Goal: Check status: Check status

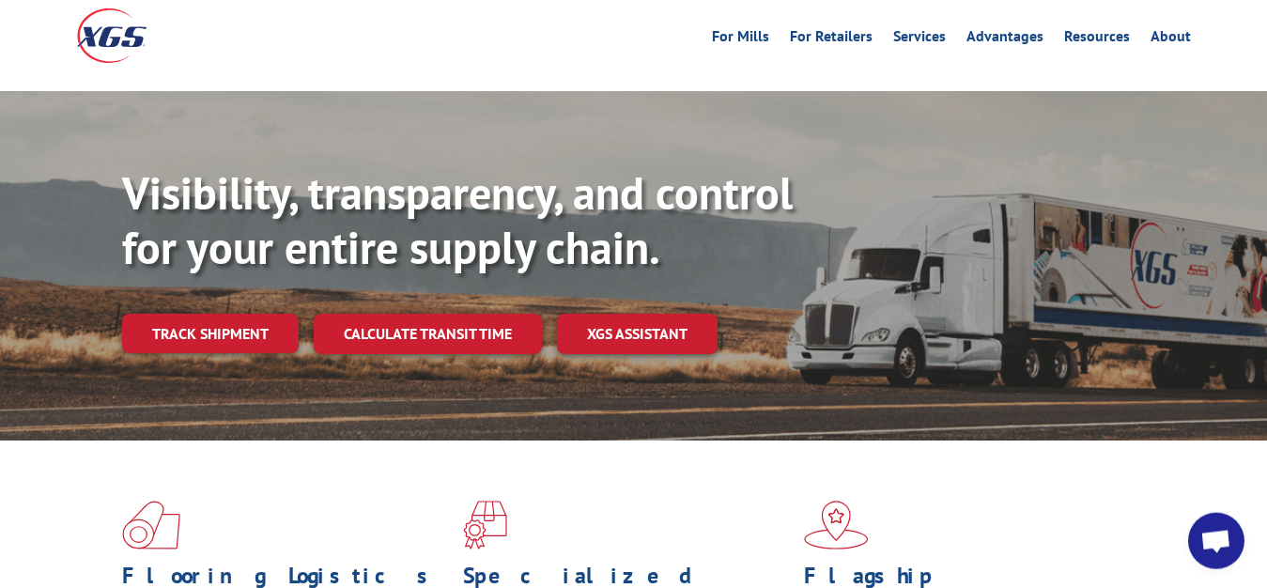
scroll to position [96, 0]
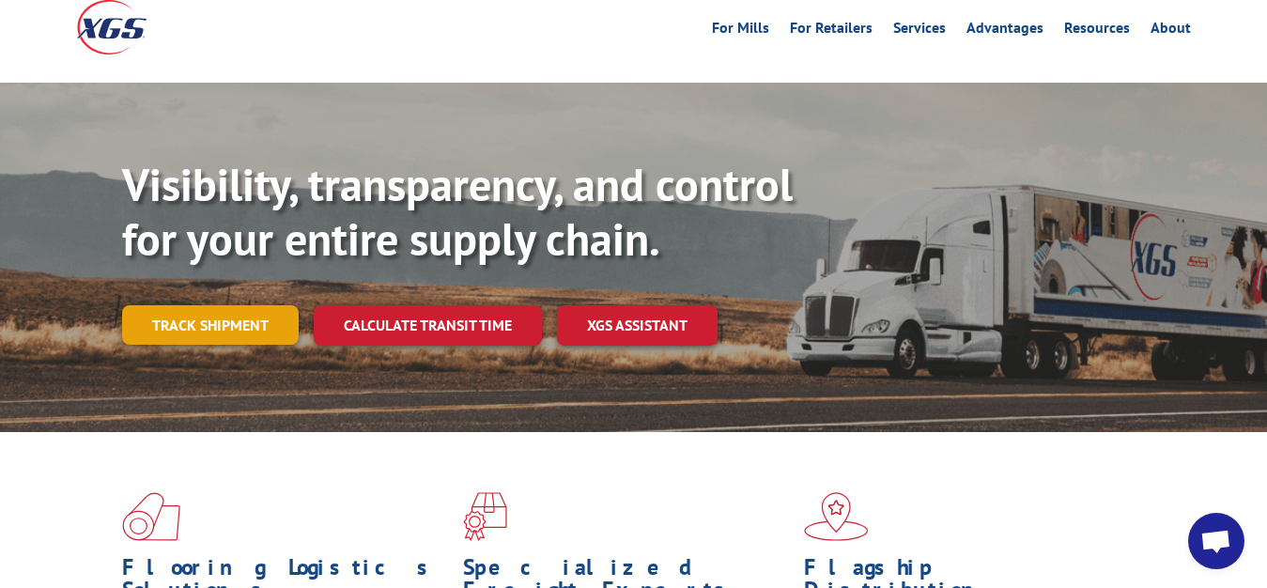
click at [229, 305] on link "Track shipment" at bounding box center [210, 324] width 177 height 39
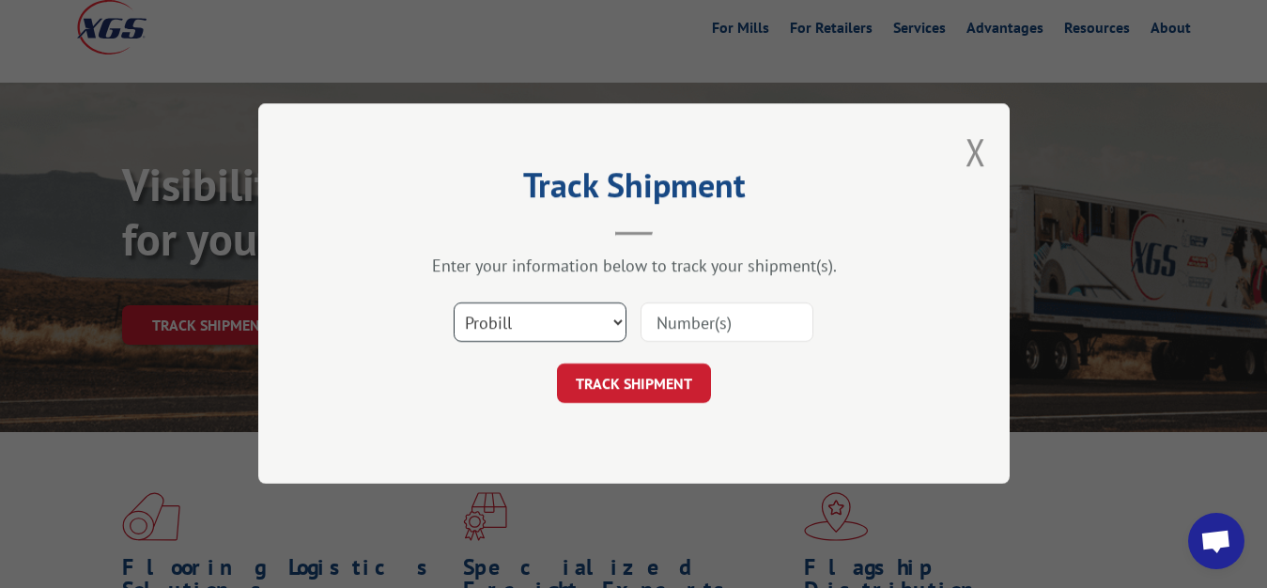
click at [454, 303] on select "Select category... Probill BOL PO" at bounding box center [540, 322] width 173 height 39
select select "bol"
click option "BOL" at bounding box center [0, 0] width 0 height 0
click at [702, 318] on input at bounding box center [727, 322] width 173 height 39
type input "6814624"
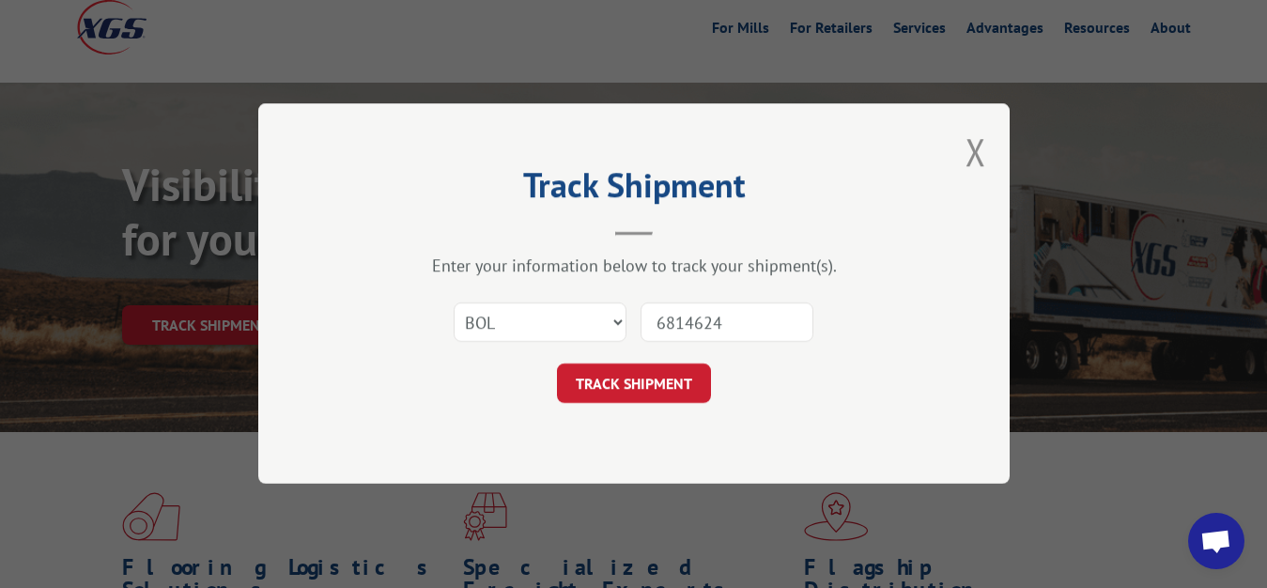
click button "TRACK SHIPMENT" at bounding box center [634, 384] width 154 height 39
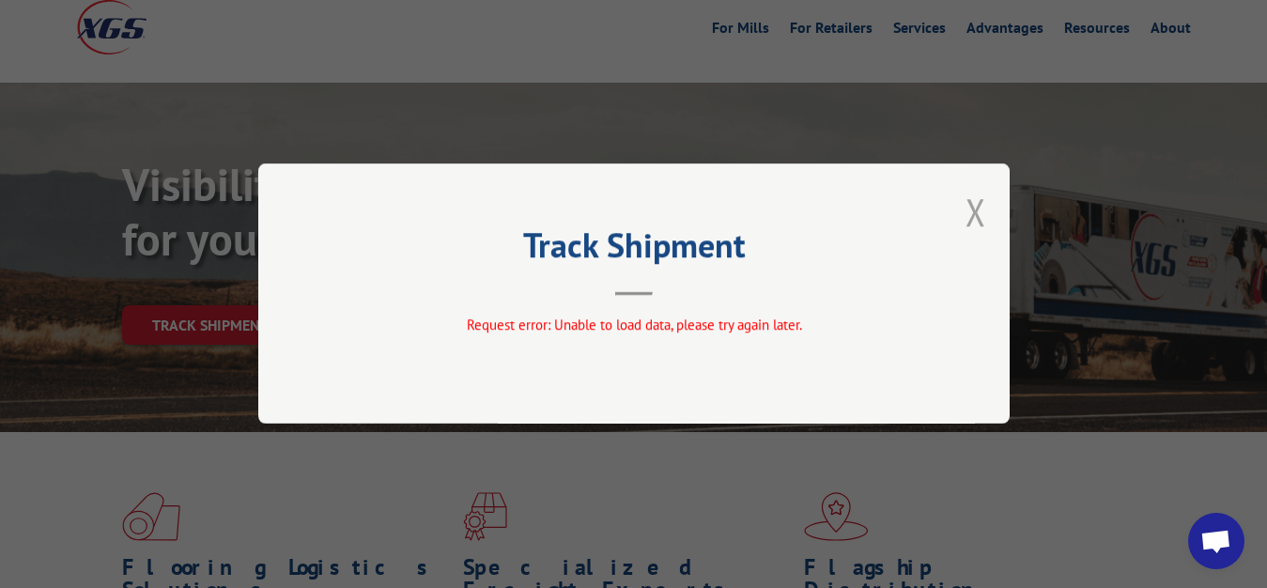
click at [969, 213] on button "Close modal" at bounding box center [976, 212] width 21 height 50
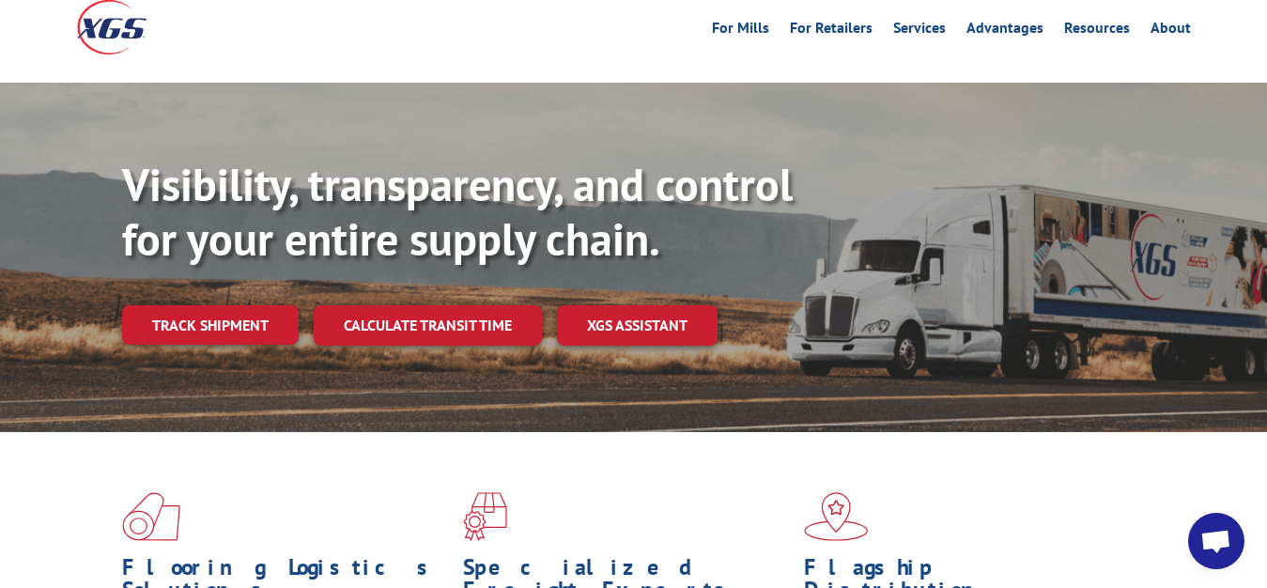
drag, startPoint x: 217, startPoint y: 291, endPoint x: 231, endPoint y: 287, distance: 14.6
click at [217, 305] on link "Track shipment" at bounding box center [210, 324] width 177 height 39
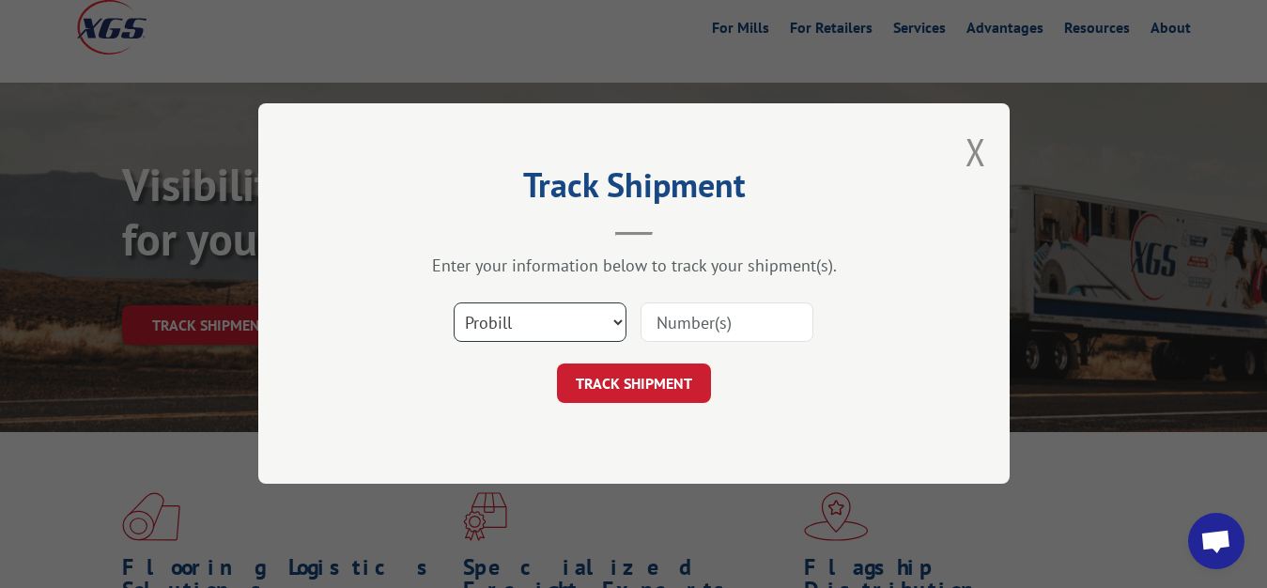
click at [454, 303] on select "Select category... Probill BOL PO" at bounding box center [540, 322] width 173 height 39
select select "bol"
click option "BOL" at bounding box center [0, 0] width 0 height 0
drag, startPoint x: 674, startPoint y: 330, endPoint x: 690, endPoint y: 285, distance: 47.8
click at [675, 315] on input at bounding box center [727, 322] width 173 height 39
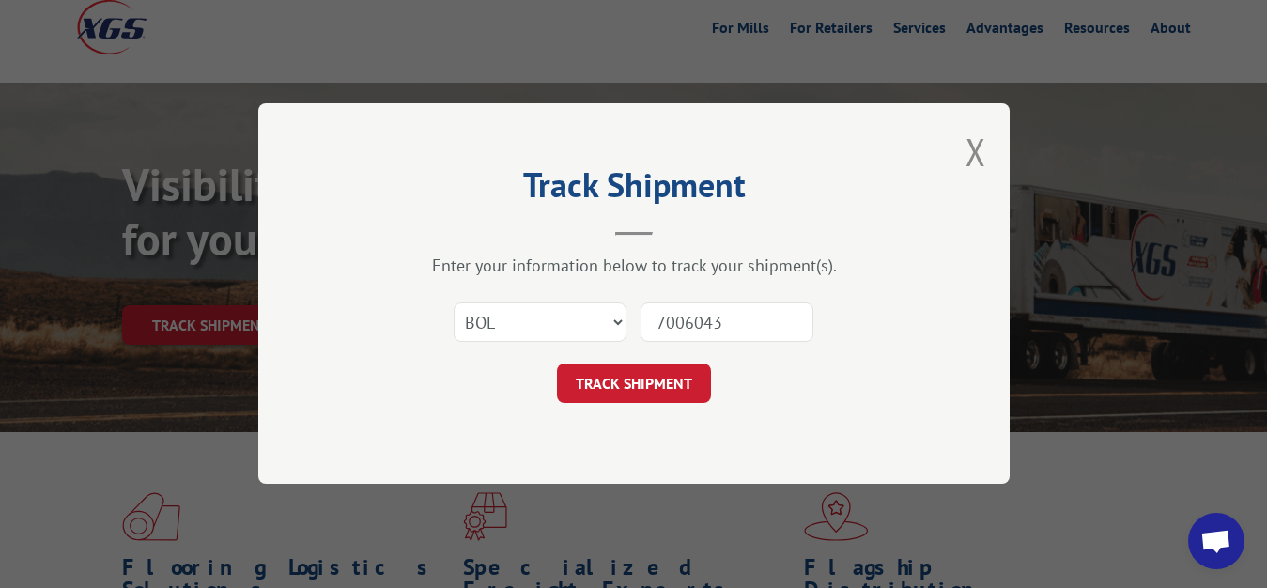
type input "7006043"
click button "TRACK SHIPMENT" at bounding box center [634, 384] width 154 height 39
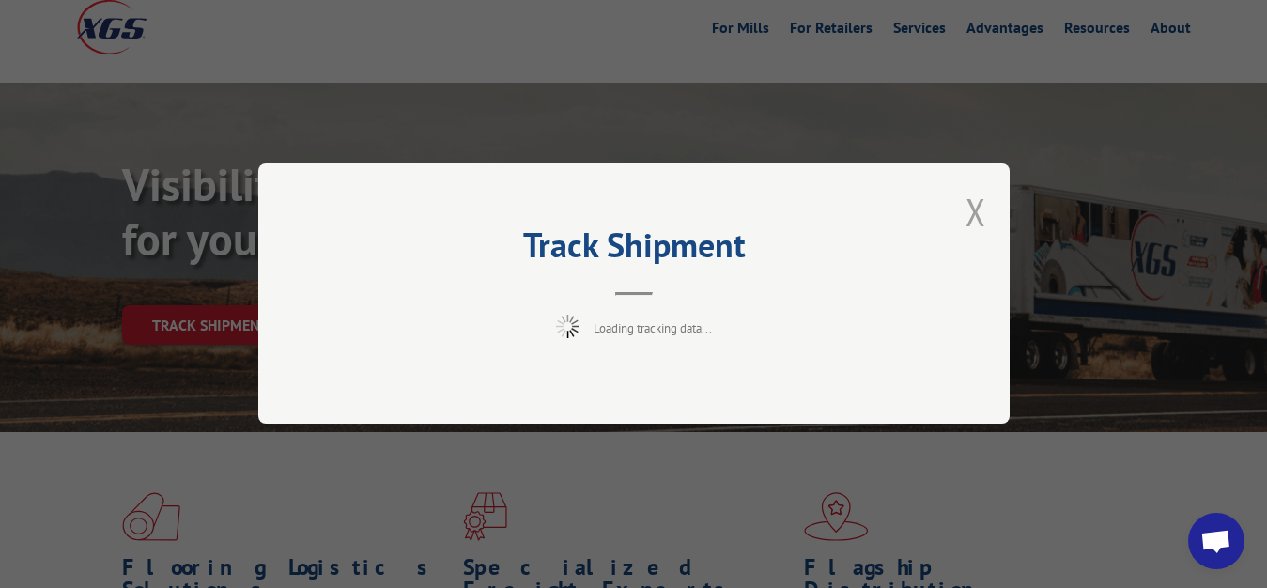
click at [975, 218] on button "Close modal" at bounding box center [976, 212] width 21 height 50
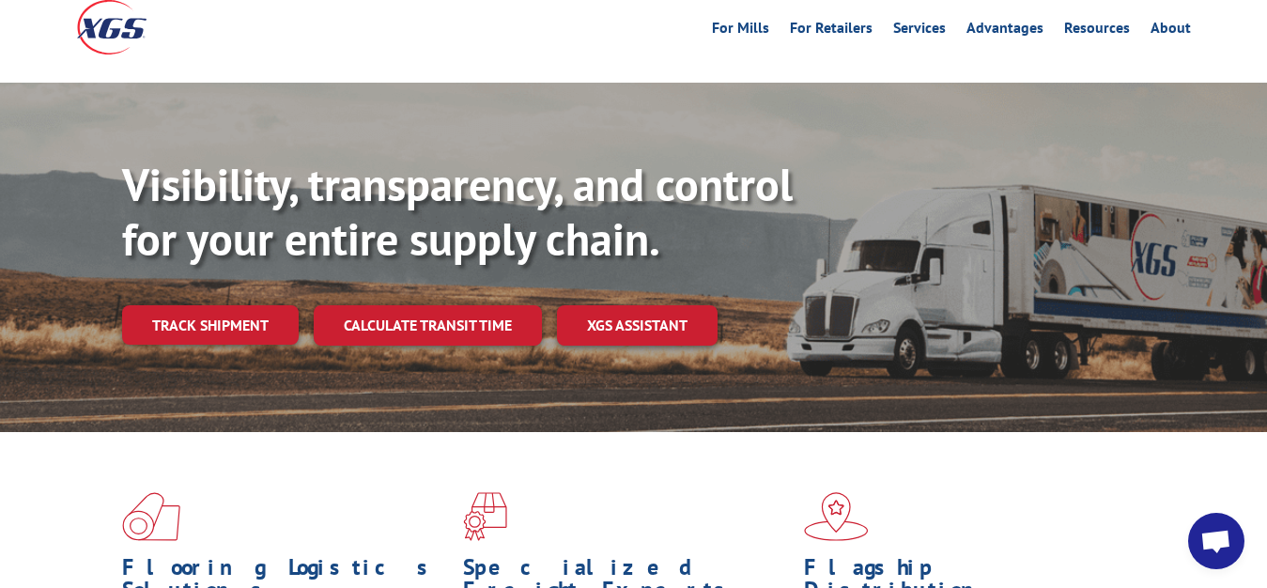
drag, startPoint x: 267, startPoint y: 278, endPoint x: 281, endPoint y: 286, distance: 16.0
click at [269, 305] on link "Track shipment" at bounding box center [210, 324] width 177 height 39
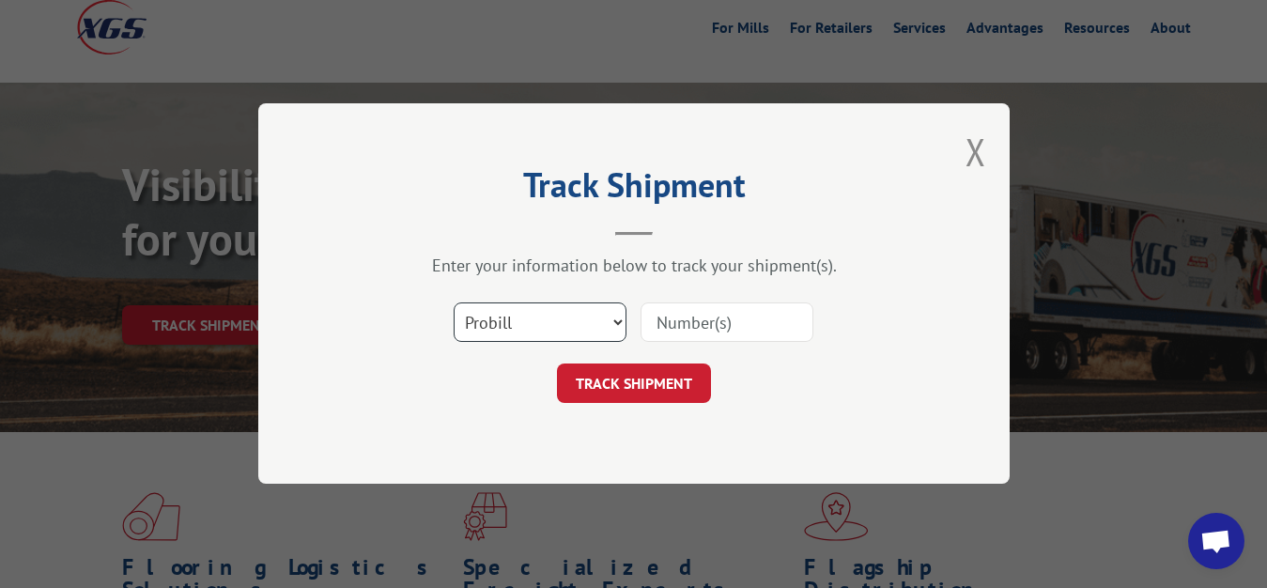
click at [454, 303] on select "Select category... Probill BOL PO" at bounding box center [540, 322] width 173 height 39
select select "bol"
click option "BOL" at bounding box center [0, 0] width 0 height 0
click at [730, 305] on input at bounding box center [727, 322] width 173 height 39
type input "7006043"
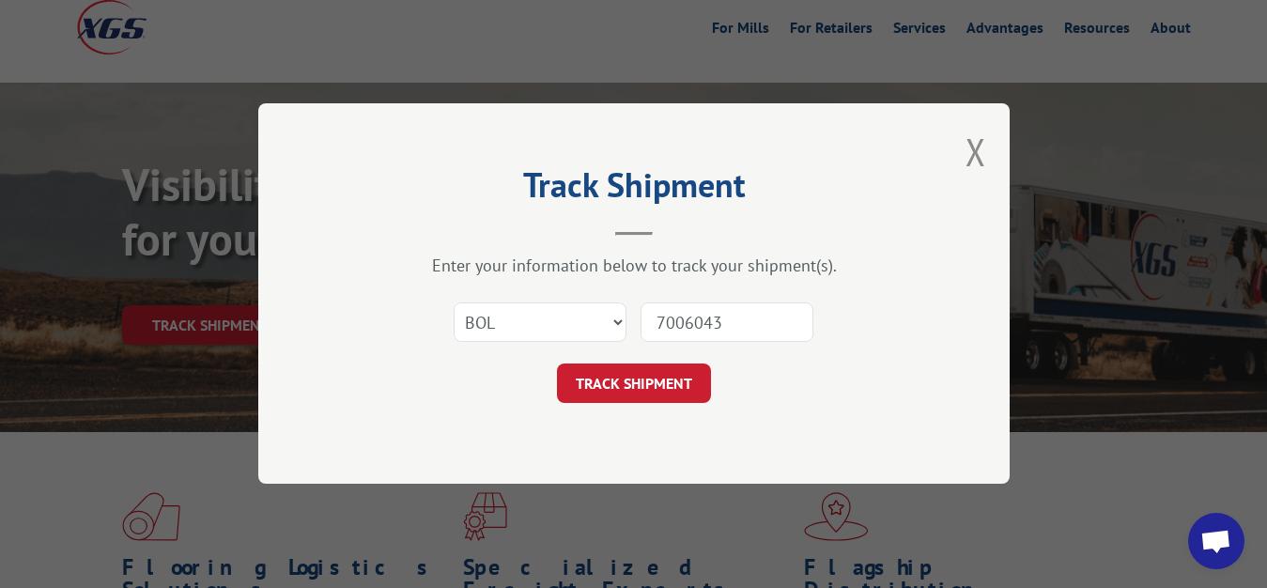
click button "TRACK SHIPMENT" at bounding box center [634, 384] width 154 height 39
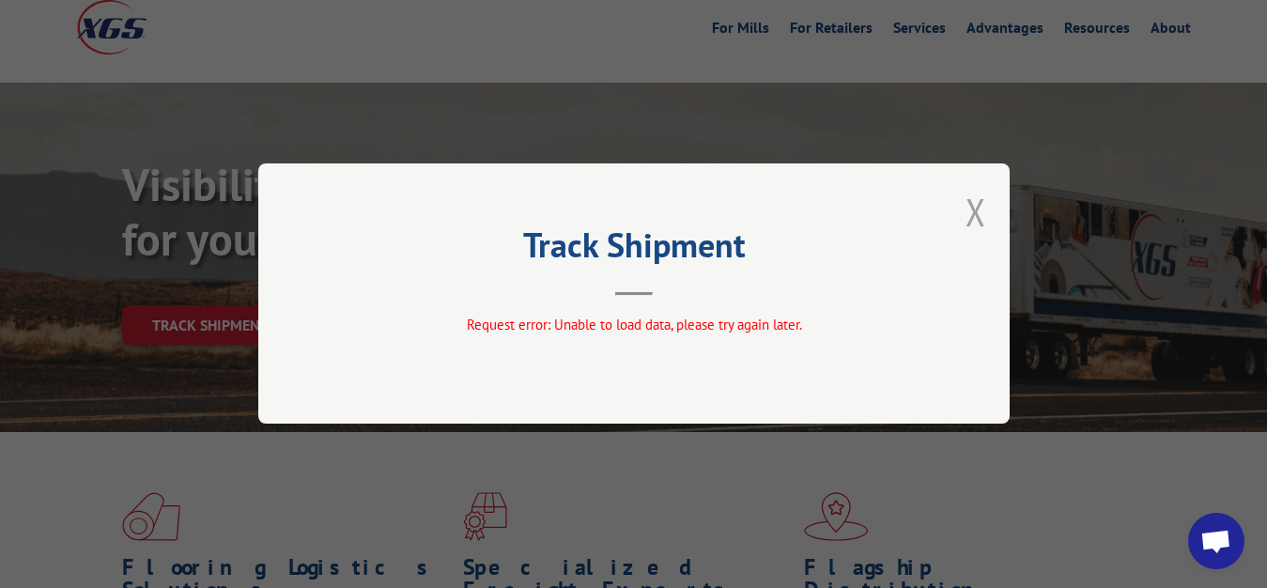
click at [978, 205] on button "Close modal" at bounding box center [976, 212] width 21 height 50
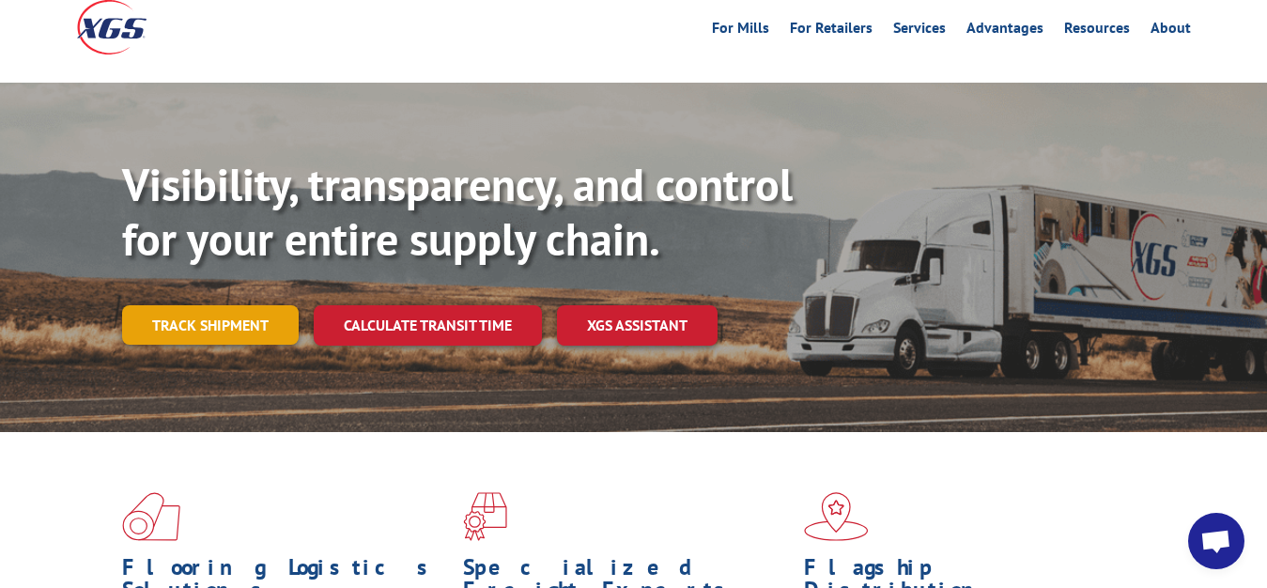
click at [273, 305] on link "Track shipment" at bounding box center [210, 324] width 177 height 39
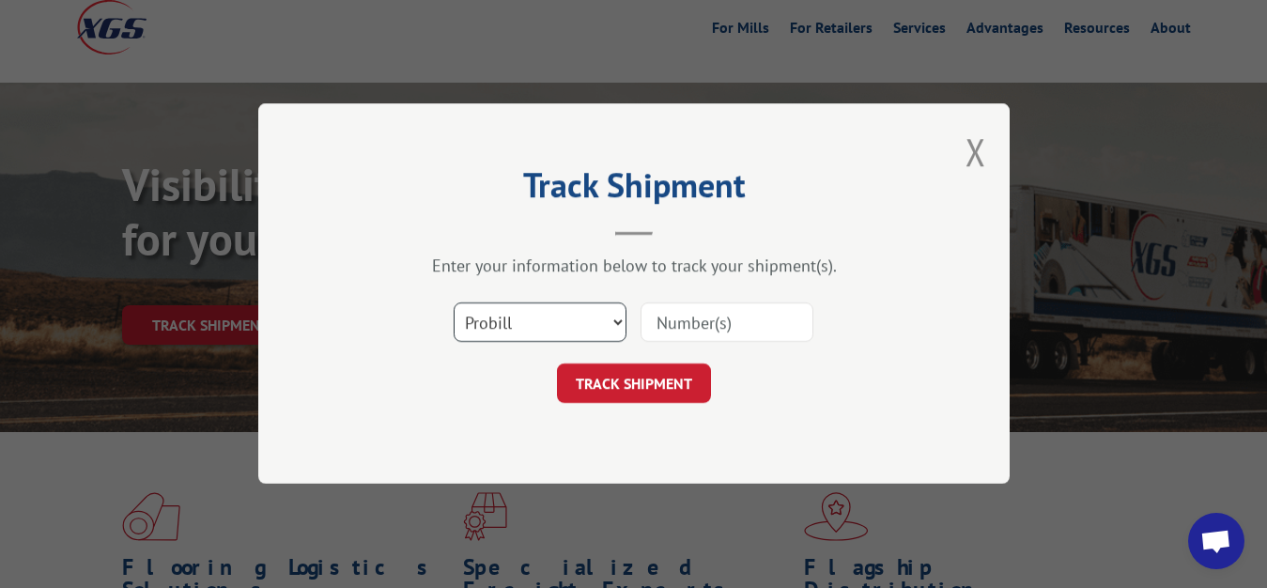
click at [454, 303] on select "Select category... Probill BOL PO" at bounding box center [540, 322] width 173 height 39
select select "bol"
click option "BOL" at bounding box center [0, 0] width 0 height 0
click at [722, 335] on input at bounding box center [727, 322] width 173 height 39
type input "7006044"
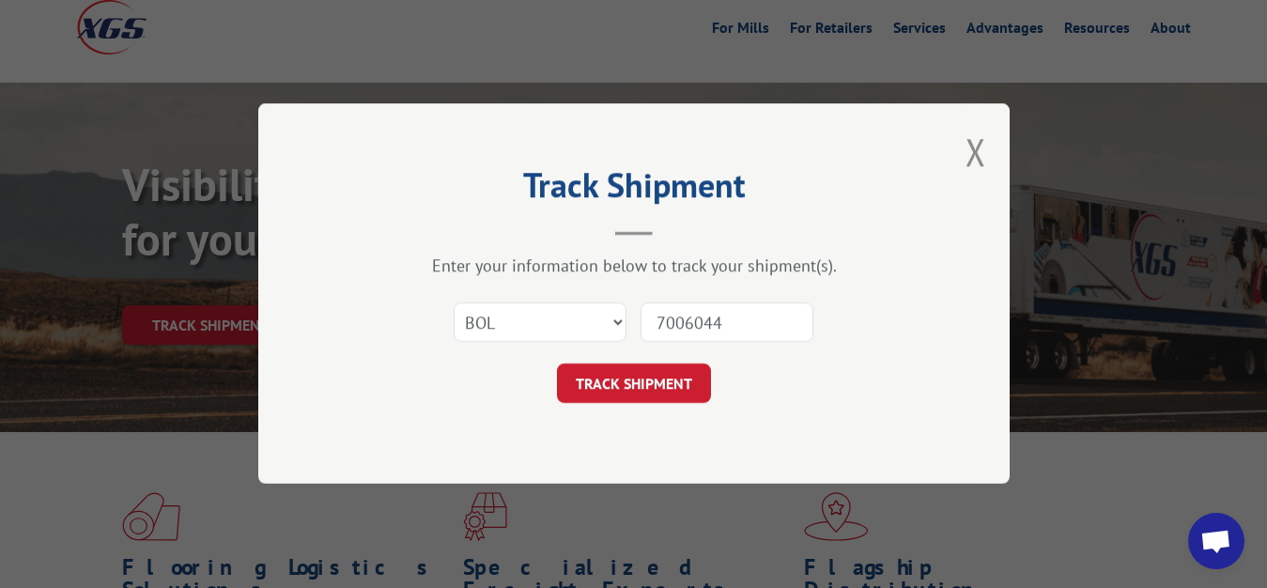
click button "TRACK SHIPMENT" at bounding box center [634, 384] width 154 height 39
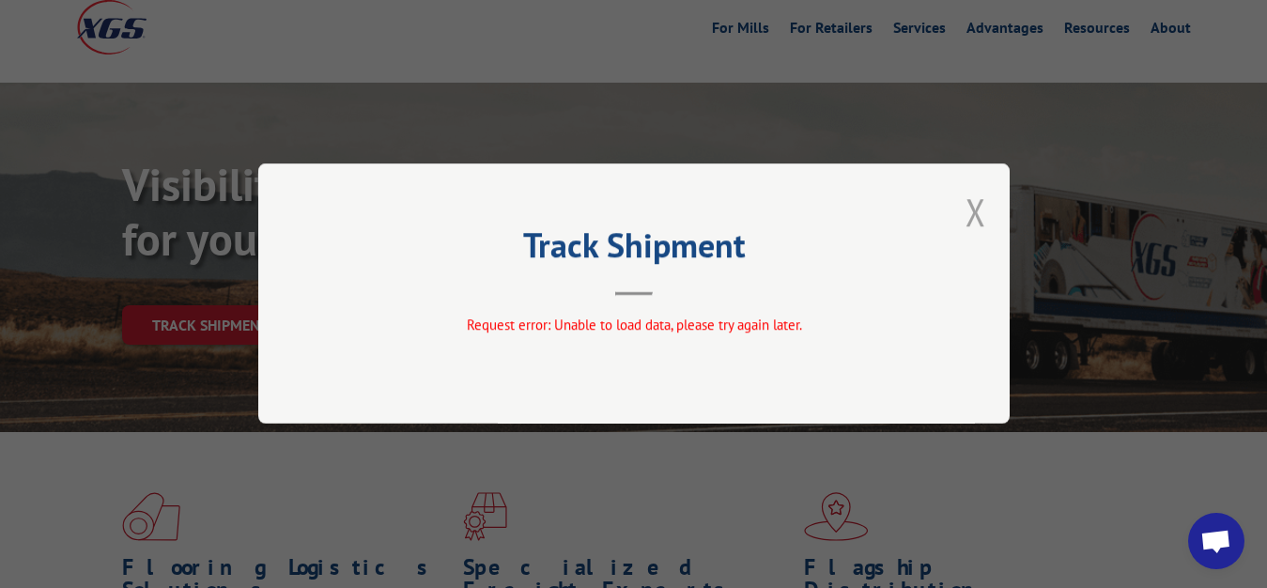
click at [971, 209] on button "Close modal" at bounding box center [976, 212] width 21 height 50
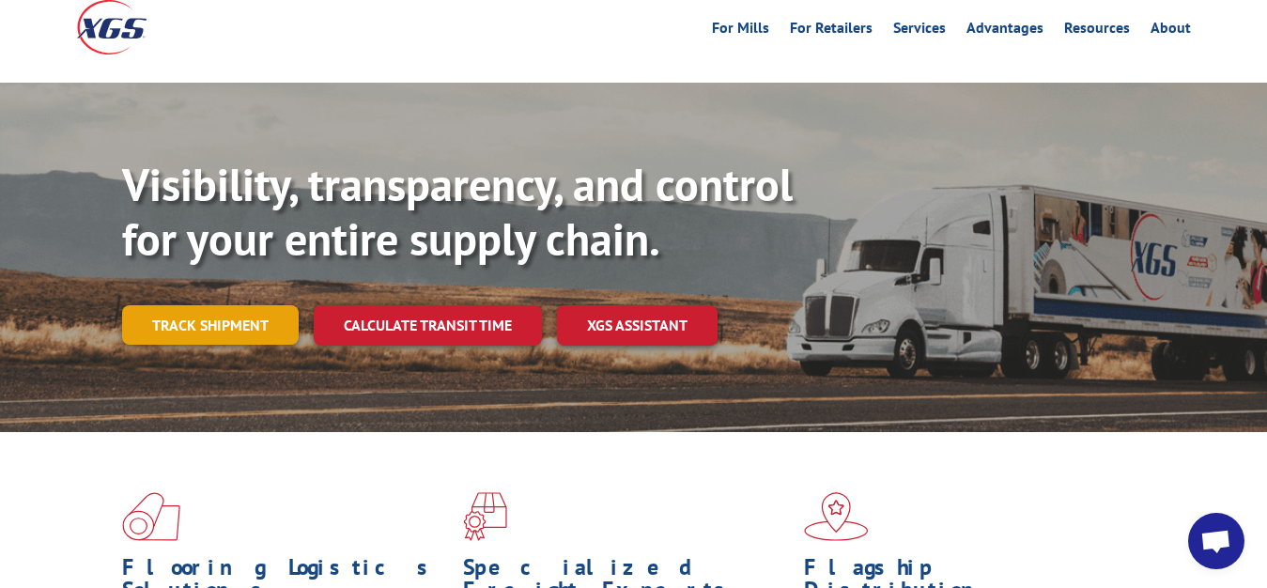
click at [185, 305] on link "Track shipment" at bounding box center [210, 324] width 177 height 39
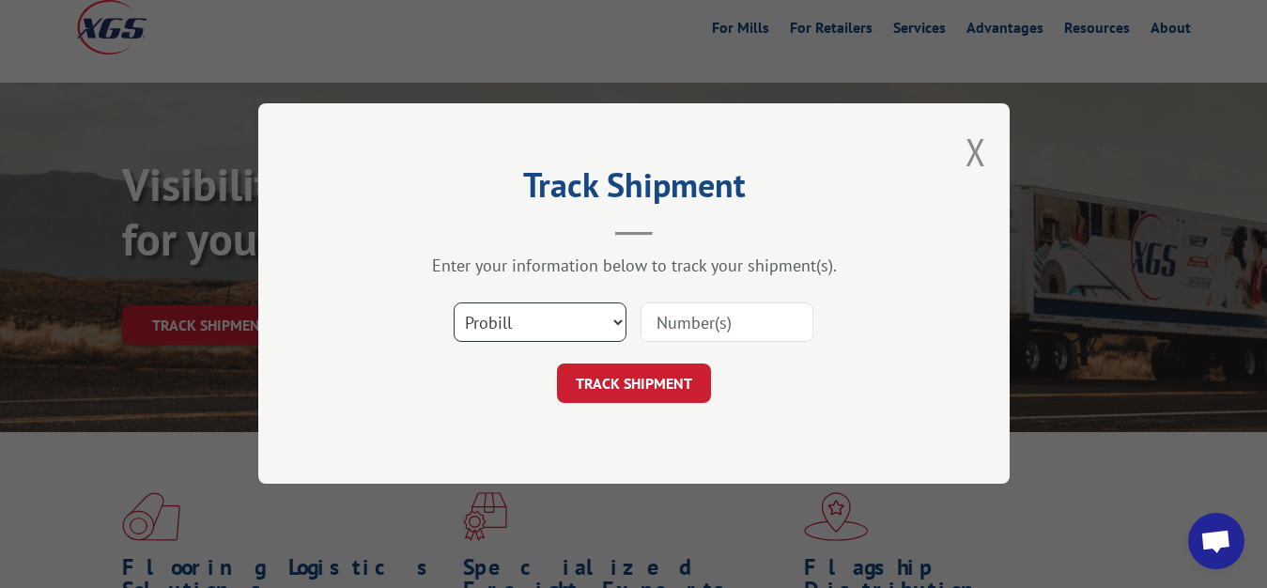
click at [454, 303] on select "Select category... Probill BOL PO" at bounding box center [540, 322] width 173 height 39
select select "bol"
click option "BOL" at bounding box center [0, 0] width 0 height 0
click at [668, 347] on div "Select category... Probill BOL PO" at bounding box center [634, 323] width 564 height 62
click at [670, 329] on input at bounding box center [727, 322] width 173 height 39
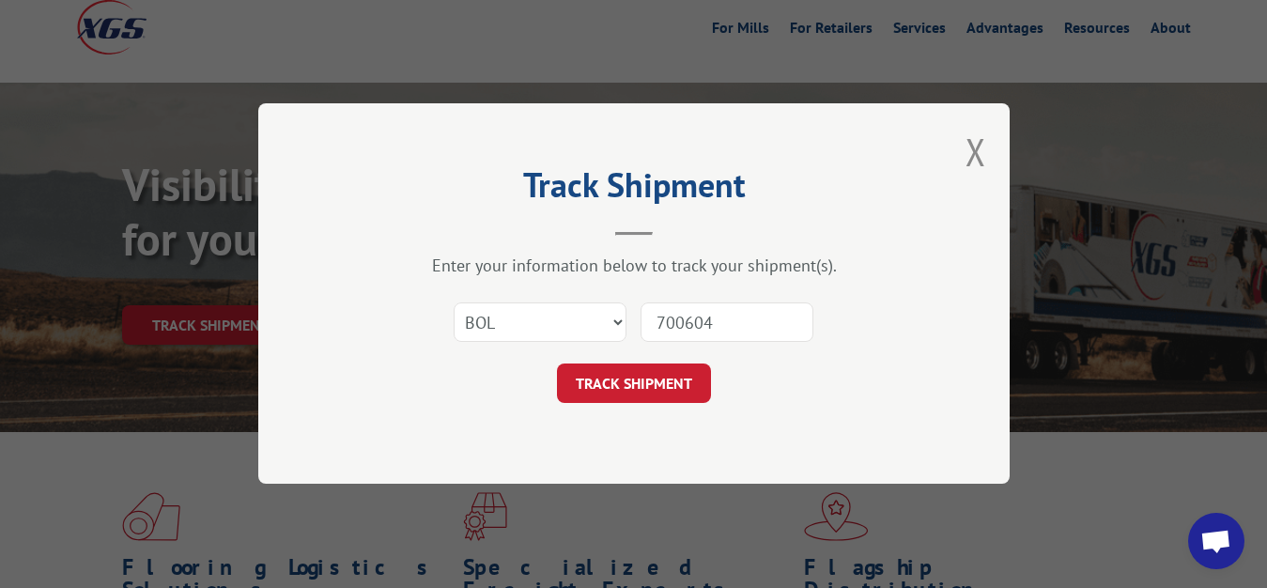
type input "7006044"
click button "TRACK SHIPMENT" at bounding box center [634, 384] width 154 height 39
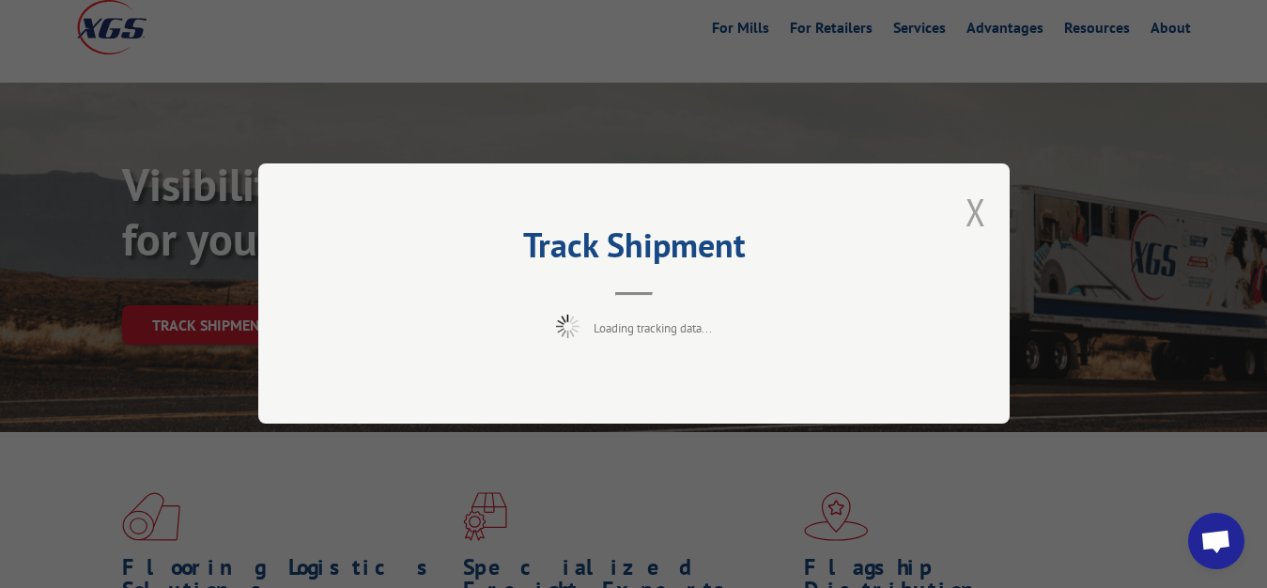
click at [977, 218] on button "Close modal" at bounding box center [976, 212] width 21 height 50
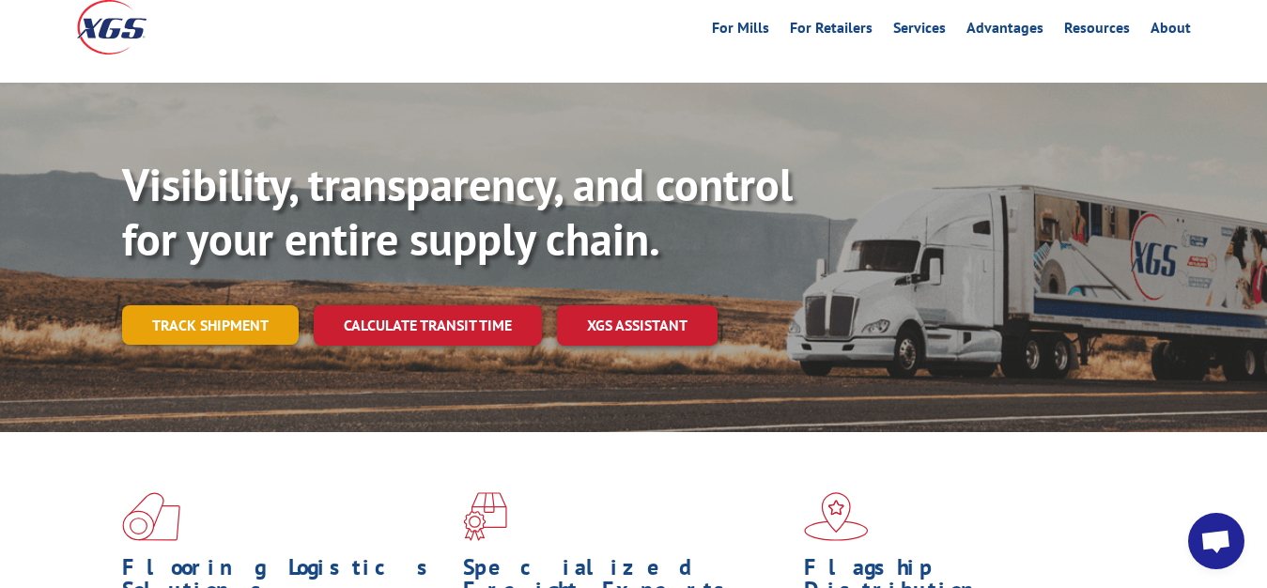
click at [241, 305] on link "Track shipment" at bounding box center [210, 324] width 177 height 39
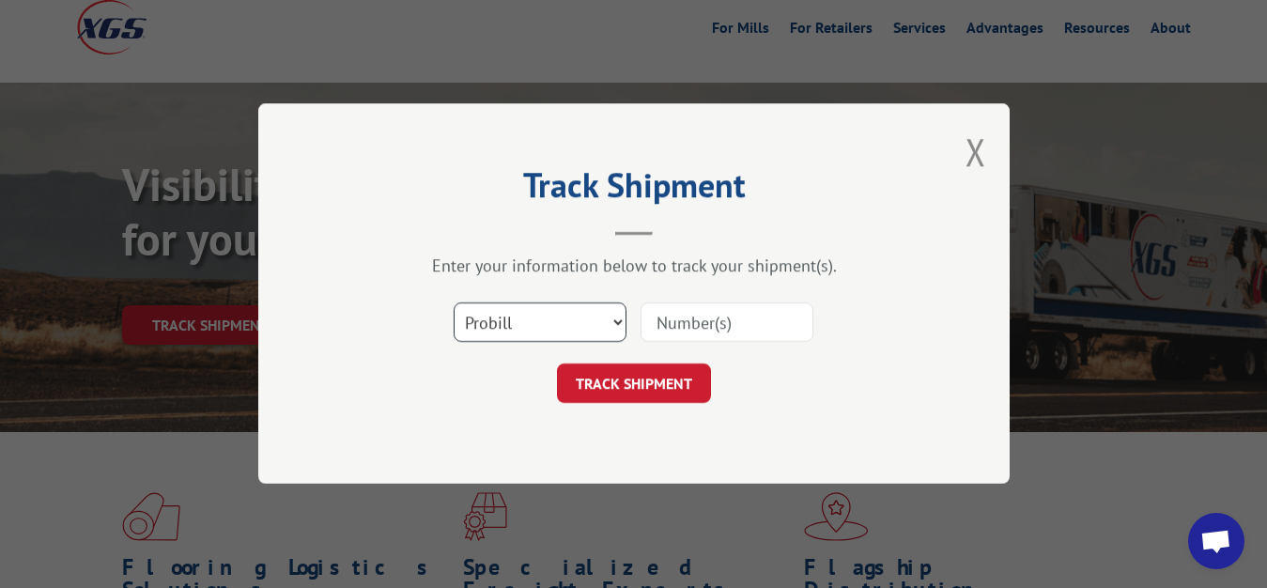
click at [454, 303] on select "Select category... Probill BOL PO" at bounding box center [540, 322] width 173 height 39
select select "bol"
click option "BOL" at bounding box center [0, 0] width 0 height 0
click at [732, 303] on input at bounding box center [727, 322] width 173 height 39
type input "7006179"
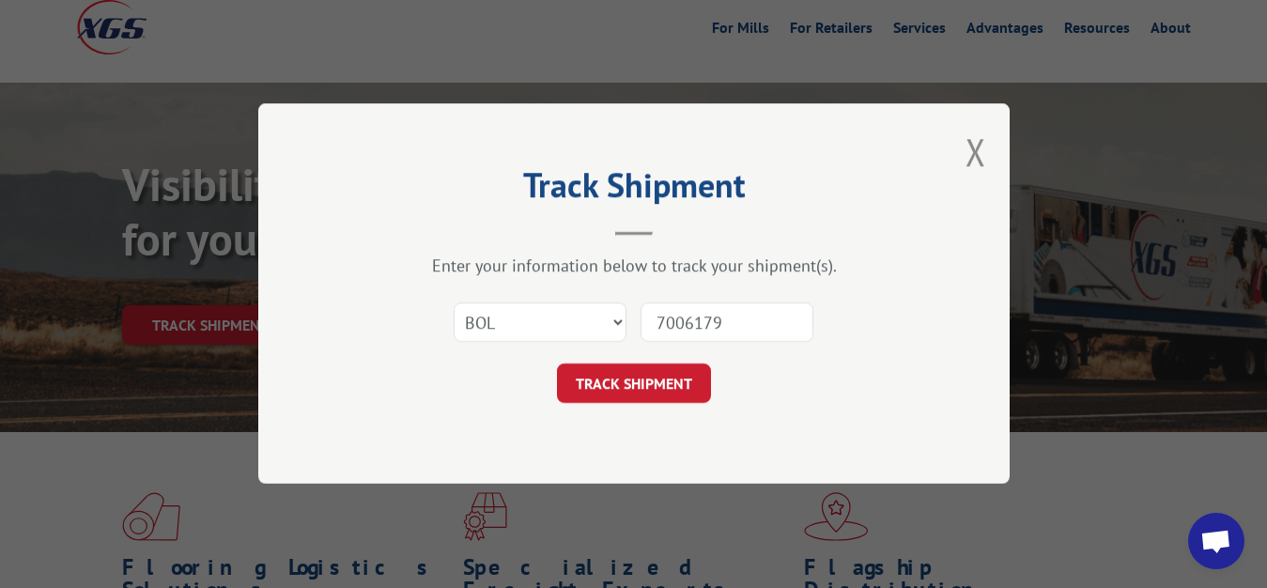
click button "TRACK SHIPMENT" at bounding box center [634, 384] width 154 height 39
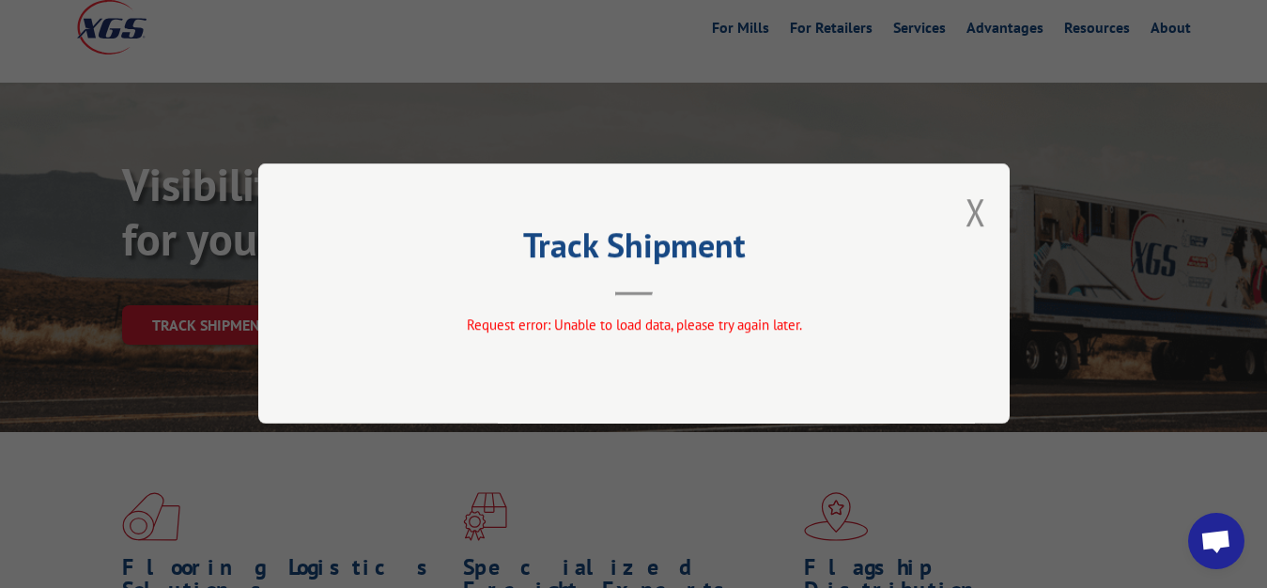
drag, startPoint x: 973, startPoint y: 213, endPoint x: 862, endPoint y: 291, distance: 135.5
click at [973, 212] on button "Close modal" at bounding box center [976, 212] width 21 height 50
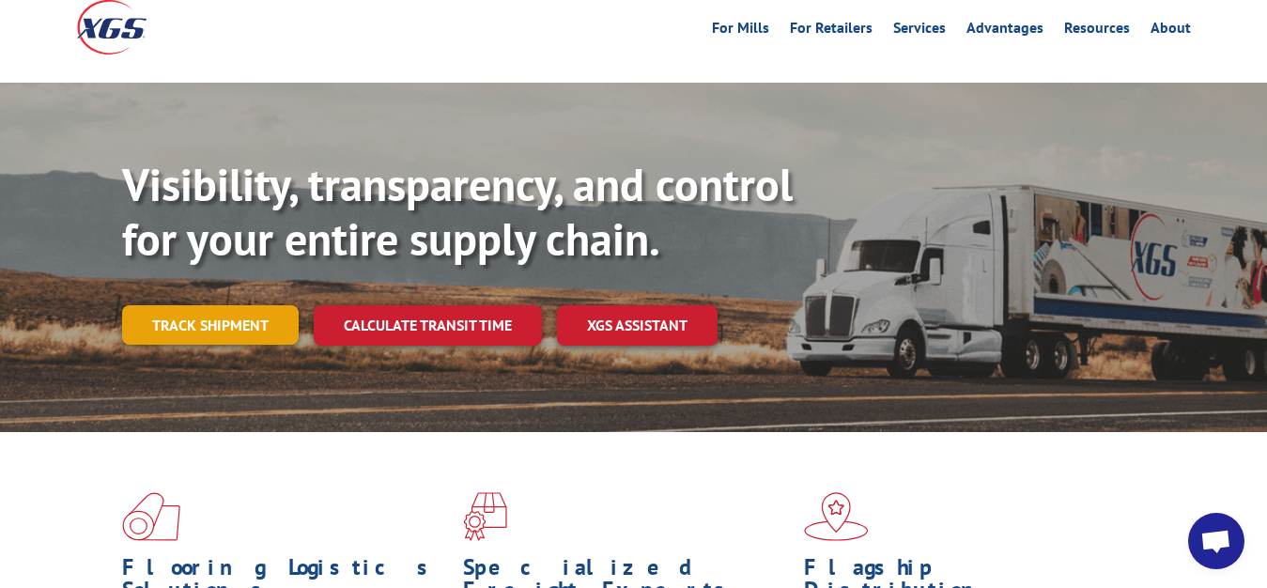
click at [206, 305] on link "Track shipment" at bounding box center [210, 324] width 177 height 39
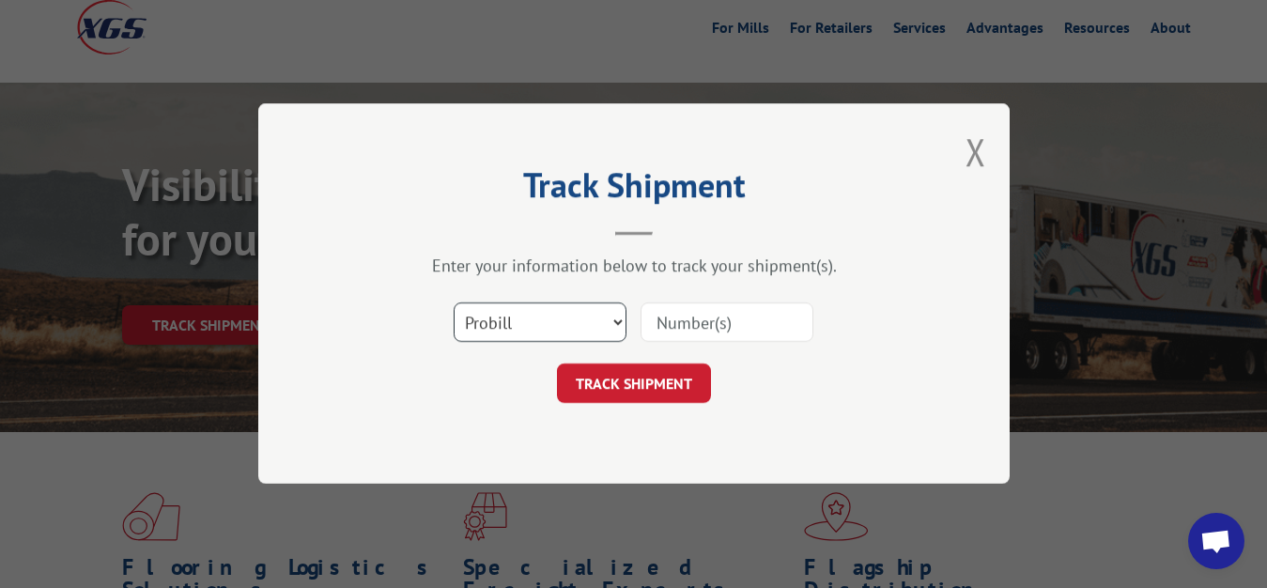
click at [454, 303] on select "Select category... Probill BOL PO" at bounding box center [540, 322] width 173 height 39
select select "bol"
click option "BOL" at bounding box center [0, 0] width 0 height 0
click at [694, 329] on input at bounding box center [727, 322] width 173 height 39
type input "7007193"
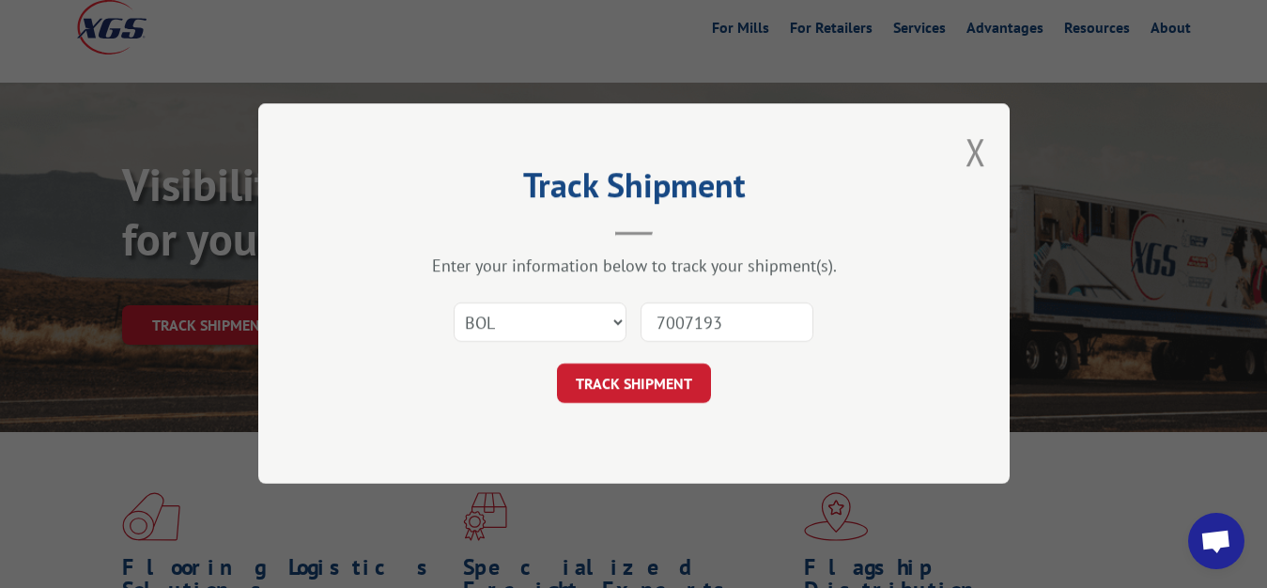
click button "TRACK SHIPMENT" at bounding box center [634, 384] width 154 height 39
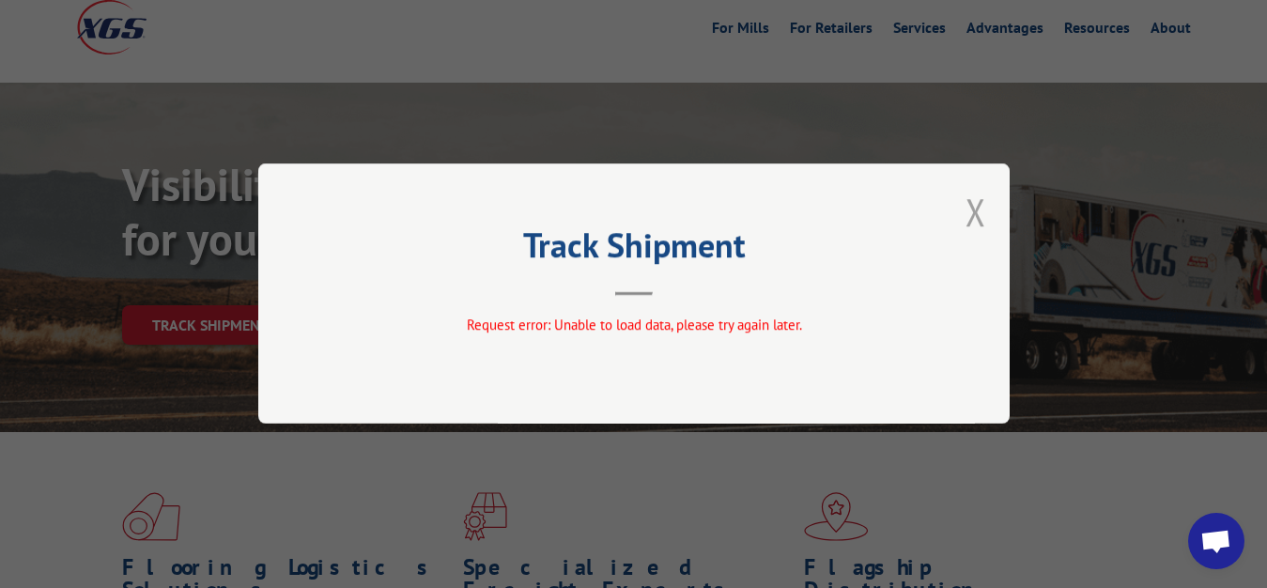
drag, startPoint x: 976, startPoint y: 220, endPoint x: 952, endPoint y: 236, distance: 29.2
click at [976, 219] on button "Close modal" at bounding box center [976, 212] width 21 height 50
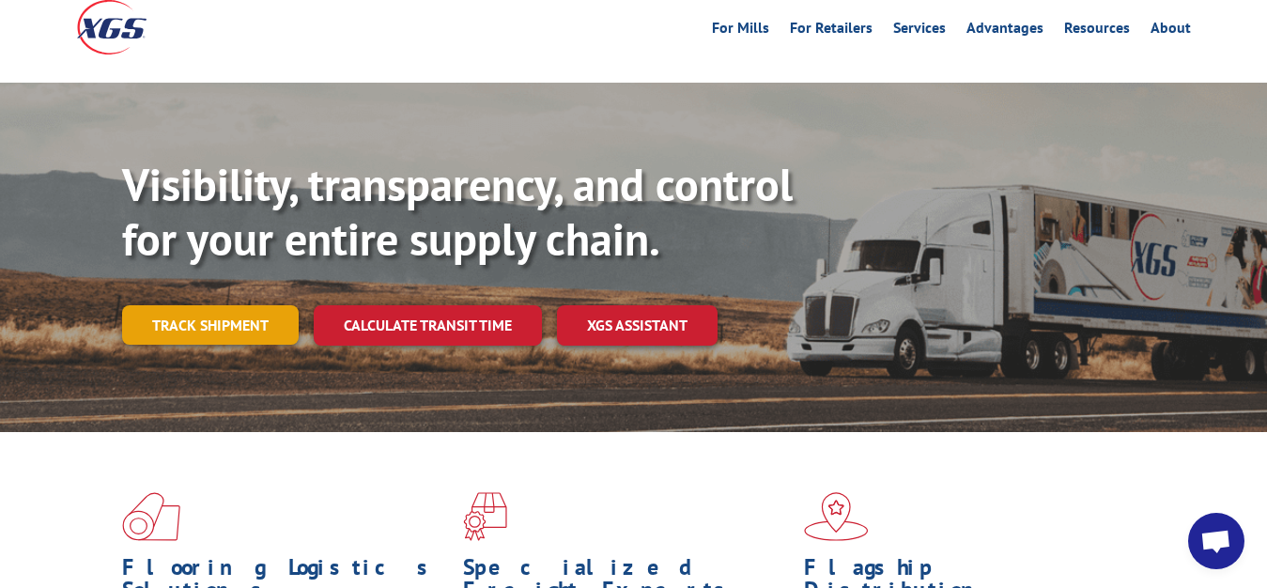
click at [191, 305] on link "Track shipment" at bounding box center [210, 324] width 177 height 39
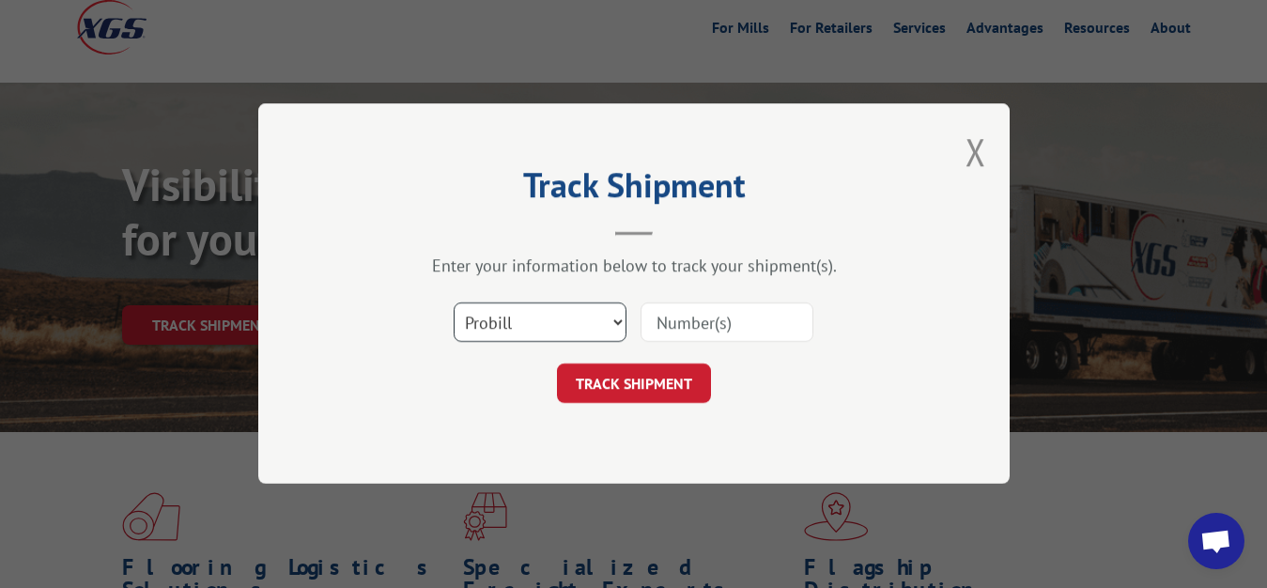
click at [454, 303] on select "Select category... Probill BOL PO" at bounding box center [540, 322] width 173 height 39
select select "bol"
click option "BOL" at bounding box center [0, 0] width 0 height 0
drag, startPoint x: 668, startPoint y: 330, endPoint x: 676, endPoint y: 301, distance: 30.3
click at [668, 324] on input at bounding box center [727, 322] width 173 height 39
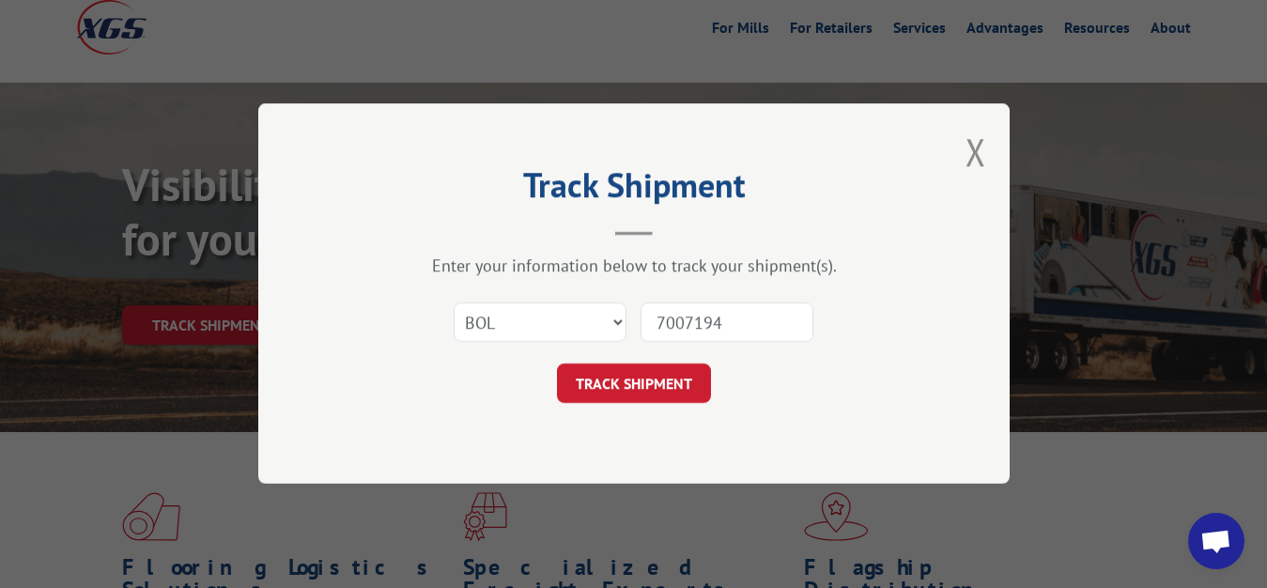
type input "7007194"
click button "TRACK SHIPMENT" at bounding box center [634, 384] width 154 height 39
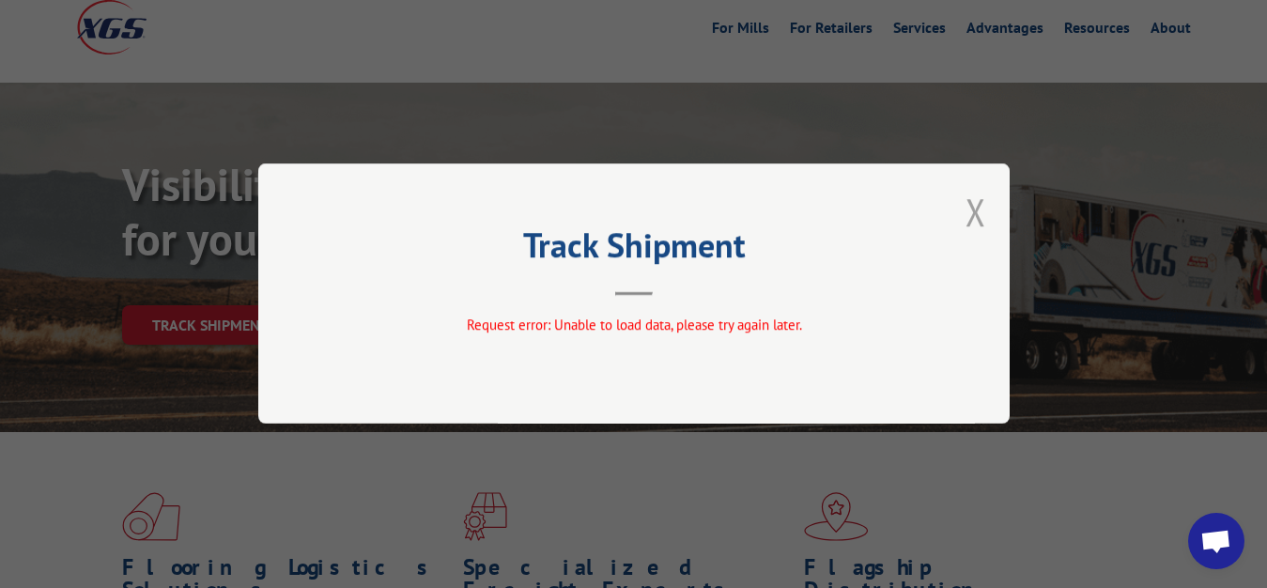
click at [975, 205] on button "Close modal" at bounding box center [976, 212] width 21 height 50
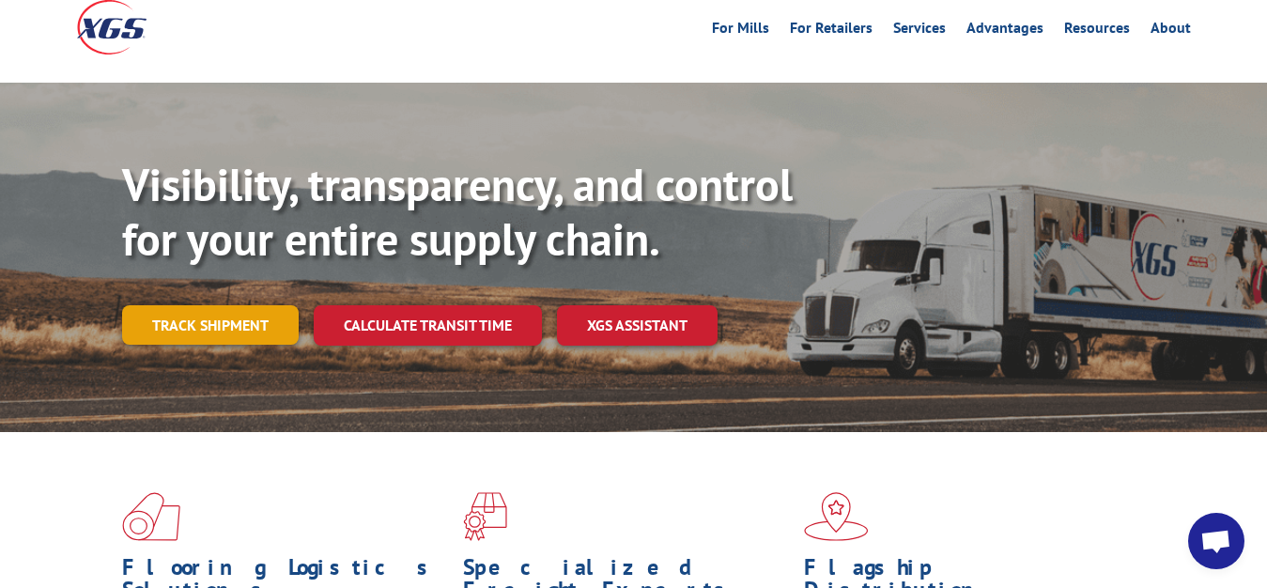
click at [241, 305] on link "Track shipment" at bounding box center [210, 324] width 177 height 39
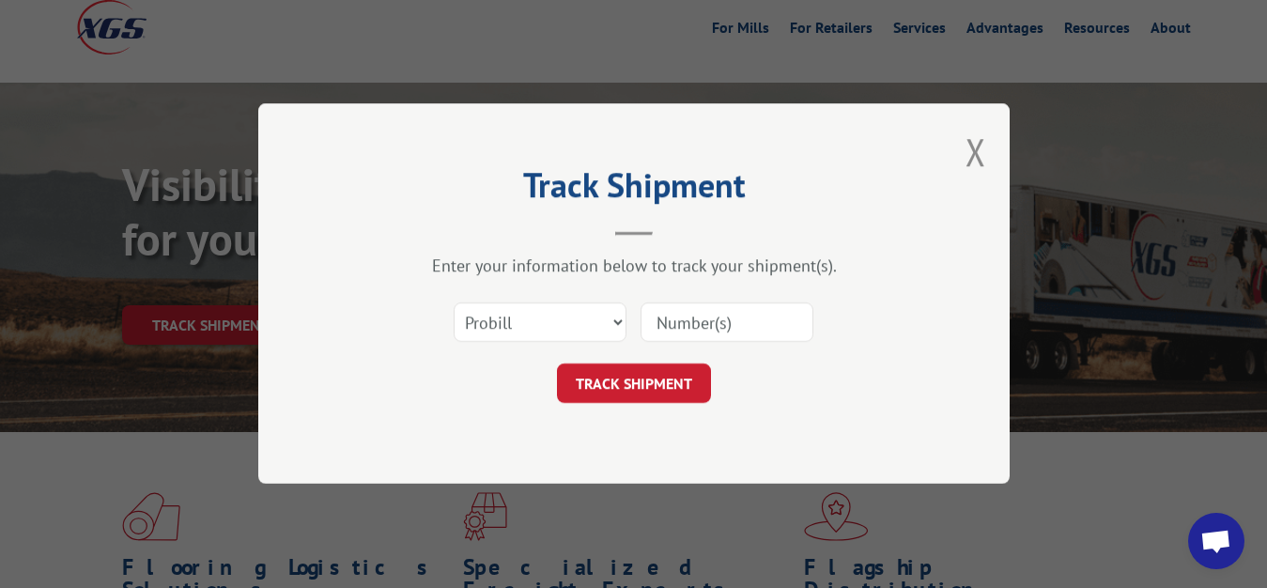
drag, startPoint x: 466, startPoint y: 287, endPoint x: 476, endPoint y: 298, distance: 14.6
click at [474, 296] on div "Enter your information below to track your shipment(s). Select category... Prob…" at bounding box center [634, 330] width 564 height 148
click at [454, 303] on select "Select category... Probill BOL PO" at bounding box center [540, 322] width 173 height 39
select select "bol"
click option "BOL" at bounding box center [0, 0] width 0 height 0
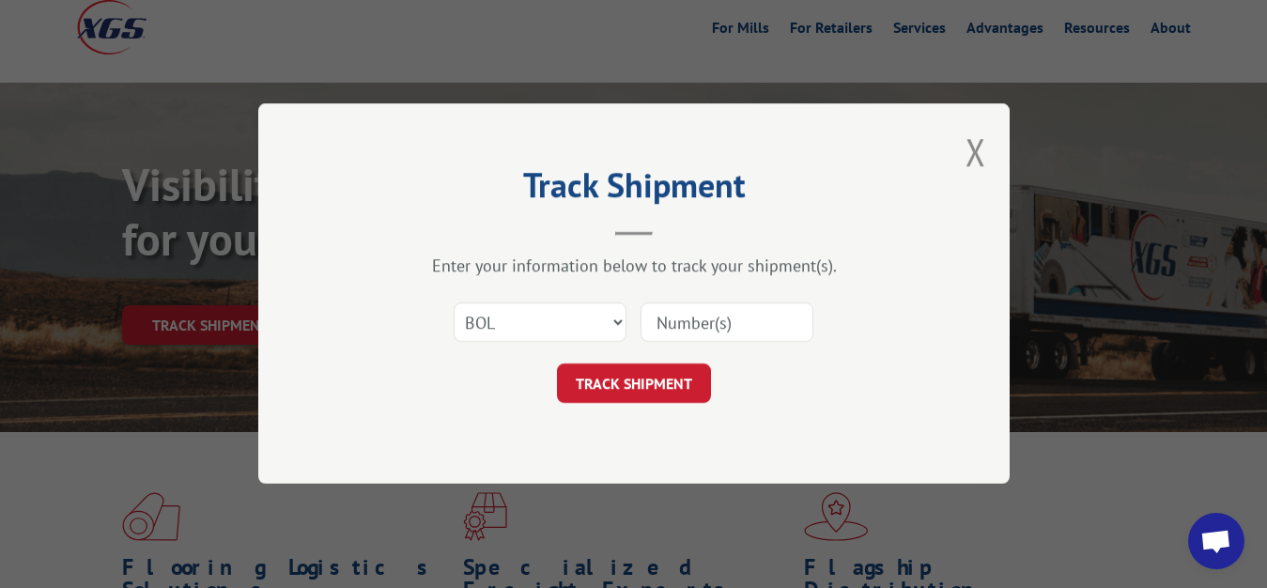
drag, startPoint x: 687, startPoint y: 309, endPoint x: 739, endPoint y: 189, distance: 131.3
click at [687, 305] on input at bounding box center [727, 322] width 173 height 39
type input "7007408"
click button "TRACK SHIPMENT" at bounding box center [634, 384] width 154 height 39
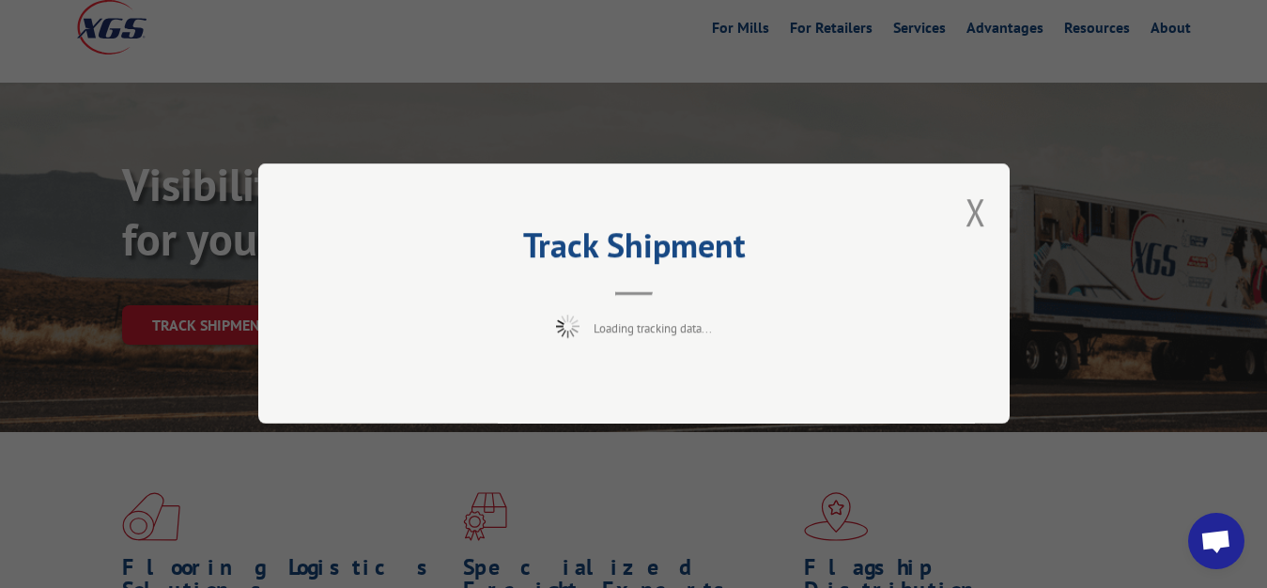
click at [965, 215] on div "Track Shipment Loading tracking data..." at bounding box center [634, 293] width 752 height 260
click at [978, 212] on button "Close modal" at bounding box center [976, 212] width 21 height 50
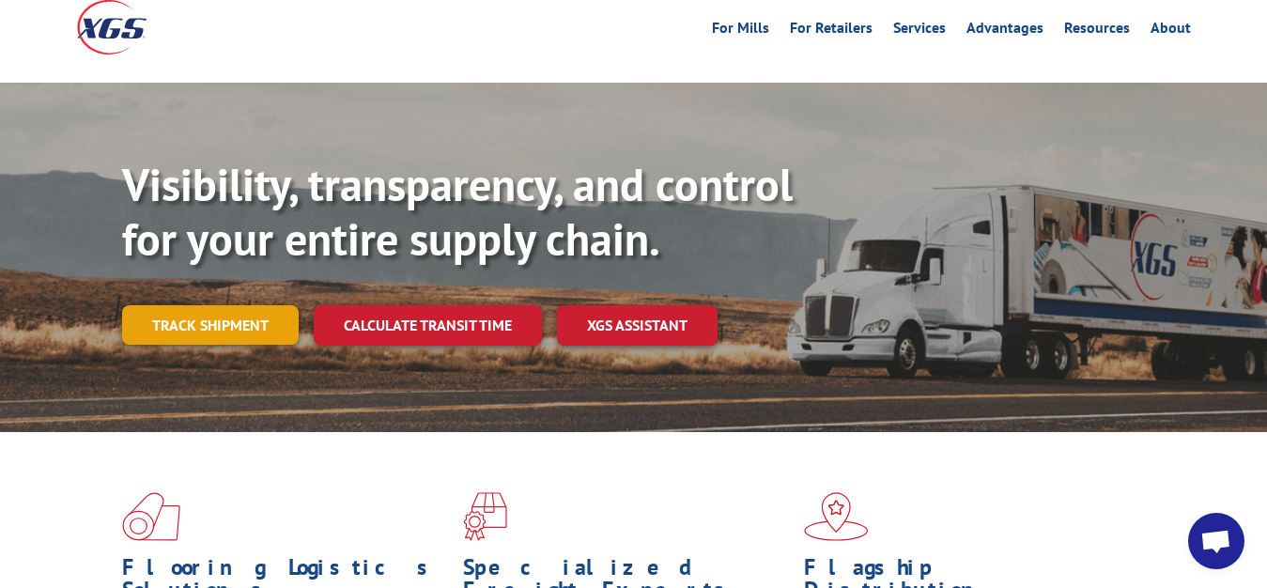
click at [153, 305] on link "Track shipment" at bounding box center [210, 324] width 177 height 39
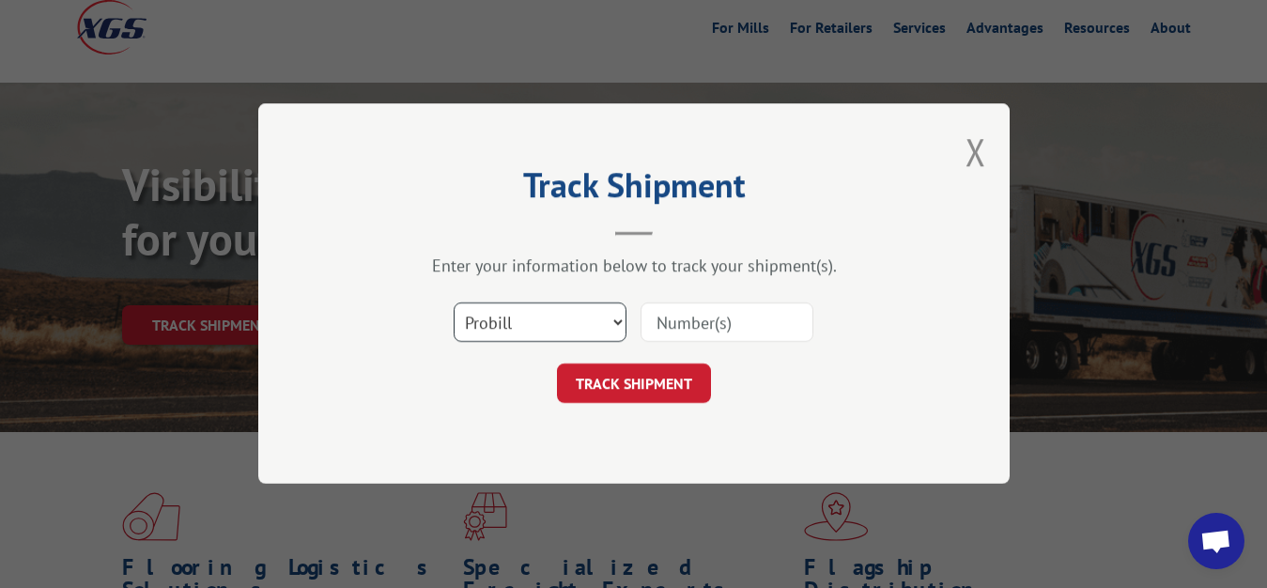
click at [454, 303] on select "Select category... Probill BOL PO" at bounding box center [540, 322] width 173 height 39
select select "bol"
click option "BOL" at bounding box center [0, 0] width 0 height 0
drag, startPoint x: 677, startPoint y: 309, endPoint x: 720, endPoint y: 249, distance: 73.5
click at [677, 305] on input at bounding box center [727, 322] width 173 height 39
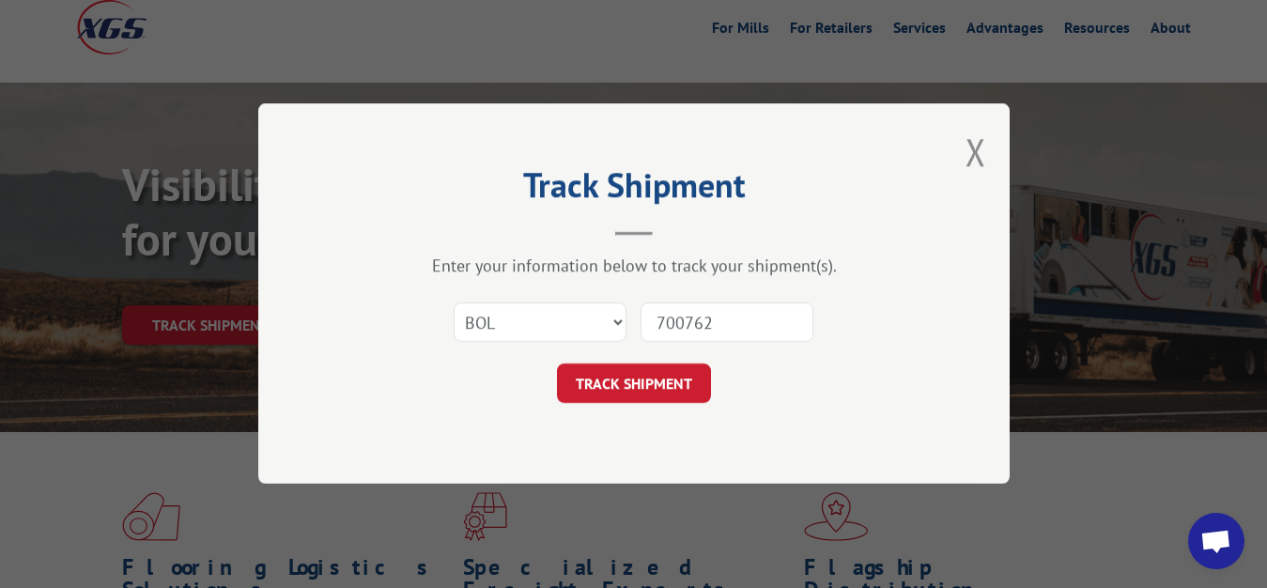
type input "7007621"
click button "TRACK SHIPMENT" at bounding box center [634, 384] width 154 height 39
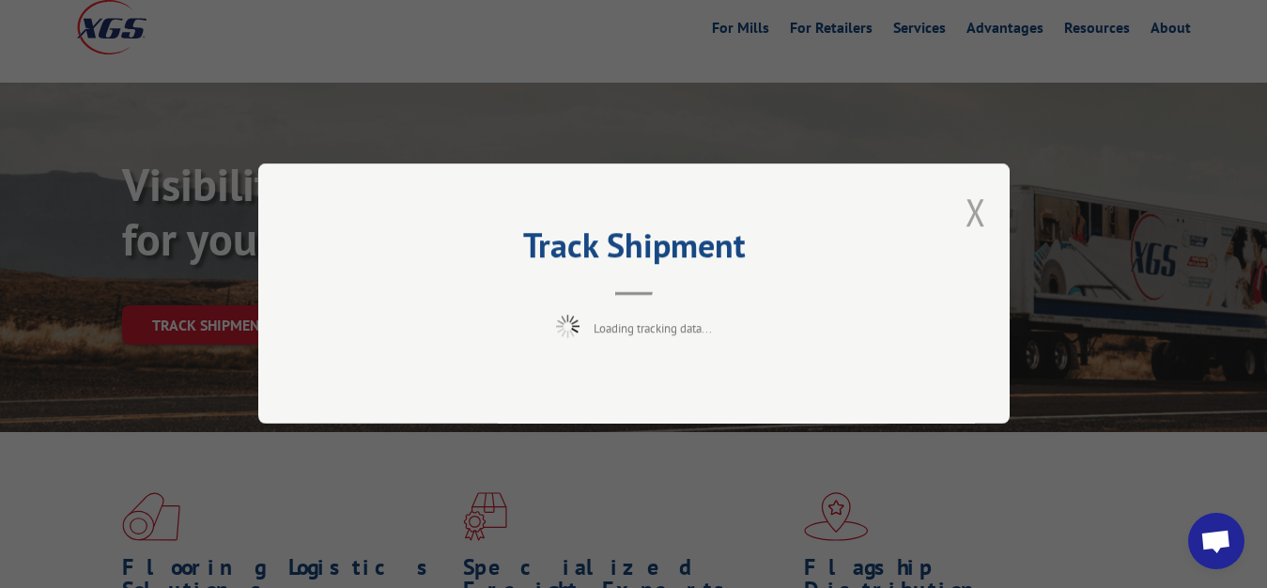
click at [983, 217] on button "Close modal" at bounding box center [976, 212] width 21 height 50
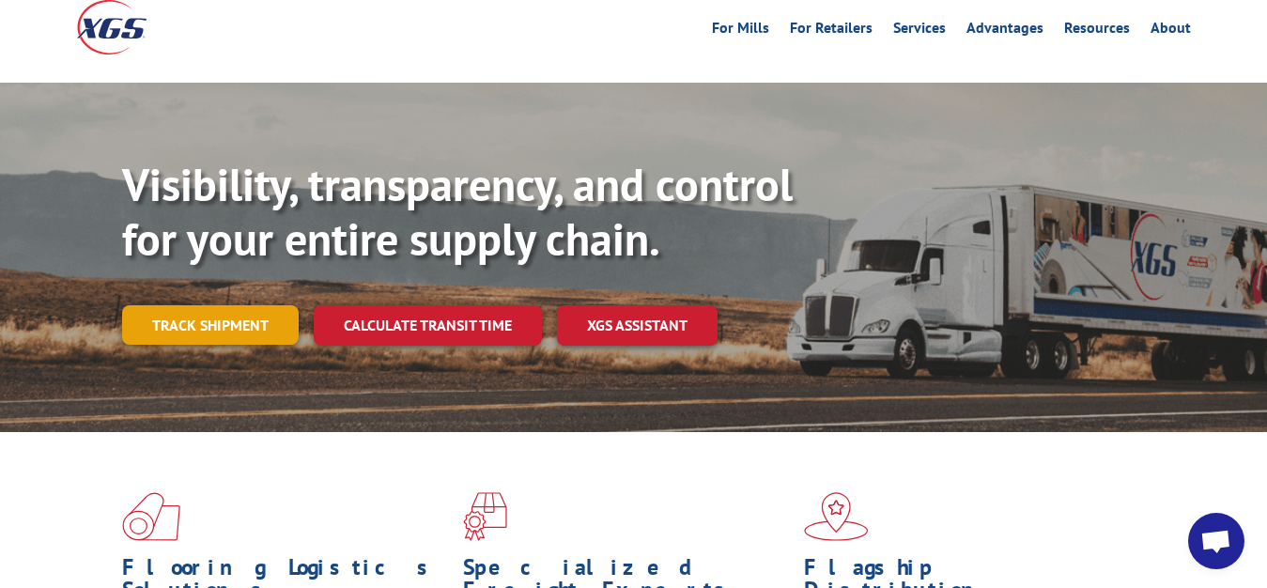
click at [184, 305] on link "Track shipment" at bounding box center [210, 324] width 177 height 39
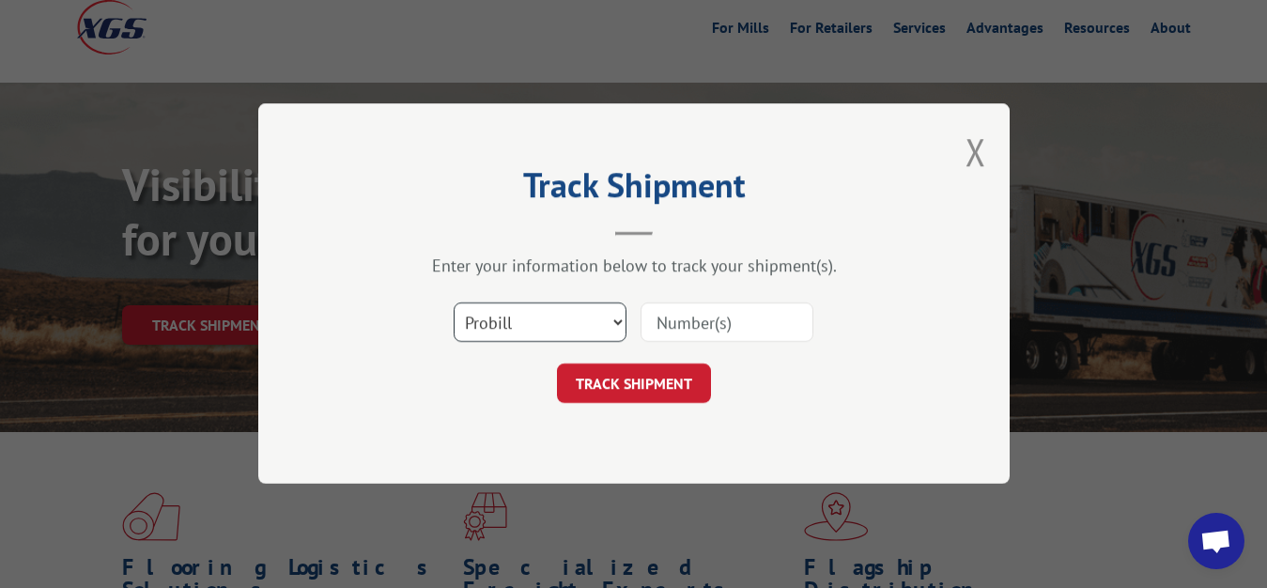
click at [454, 303] on select "Select category... Probill BOL PO" at bounding box center [540, 322] width 173 height 39
select select "bol"
click option "BOL" at bounding box center [0, 0] width 0 height 0
drag, startPoint x: 660, startPoint y: 325, endPoint x: 681, endPoint y: 295, distance: 36.5
click at [666, 315] on input at bounding box center [727, 322] width 173 height 39
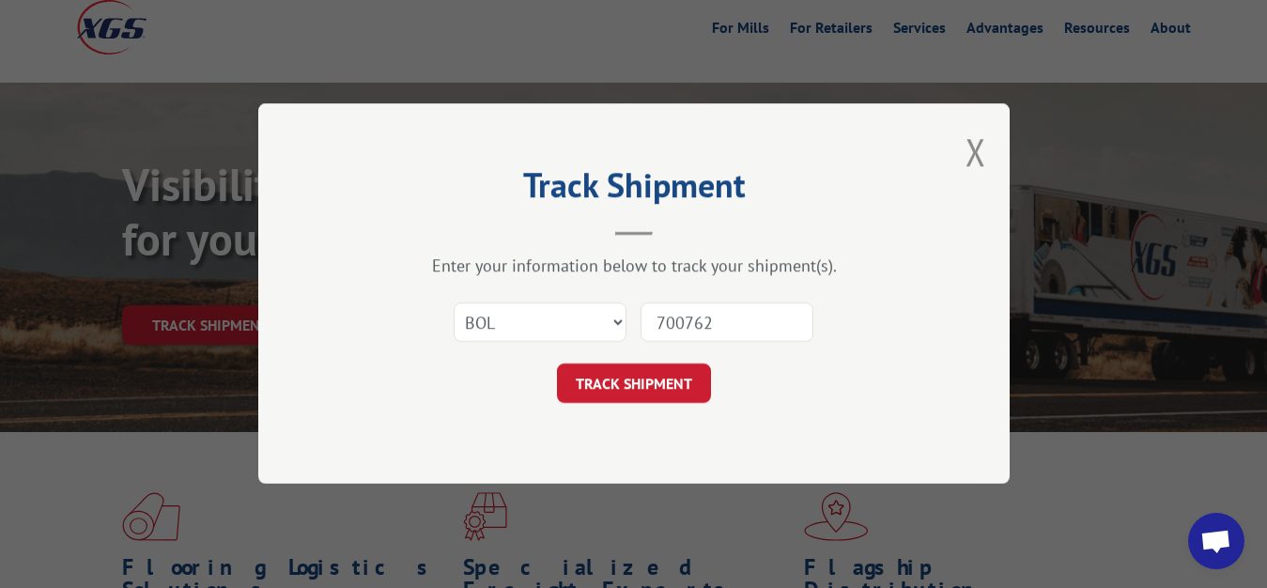
type input "7007620"
click button "TRACK SHIPMENT" at bounding box center [634, 384] width 154 height 39
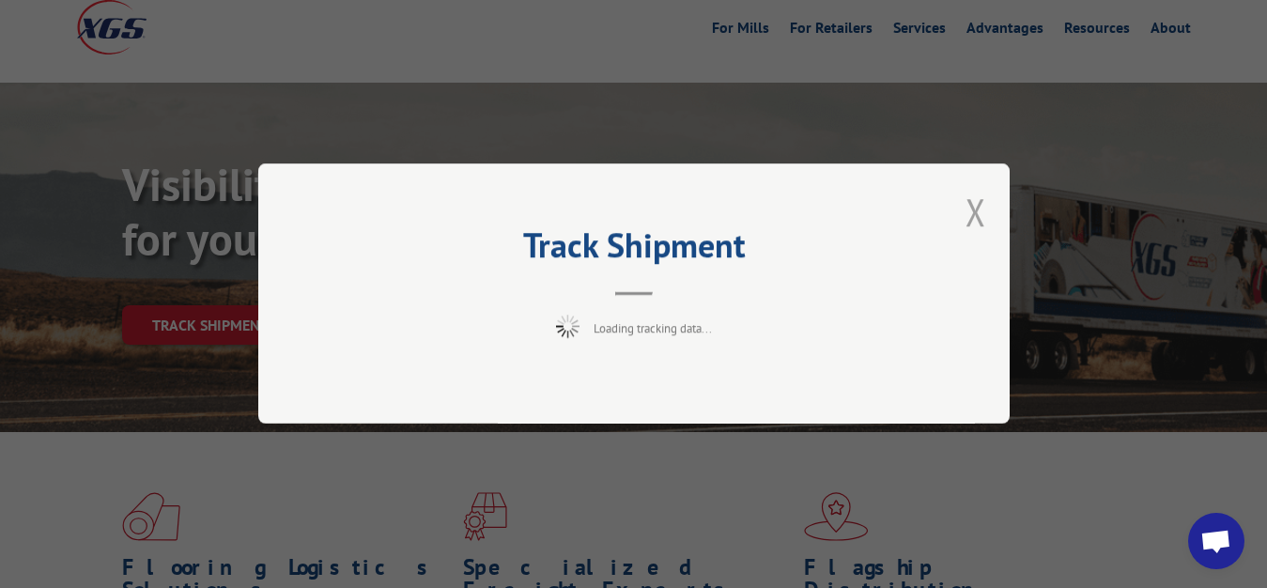
click at [975, 218] on button "Close modal" at bounding box center [976, 212] width 21 height 50
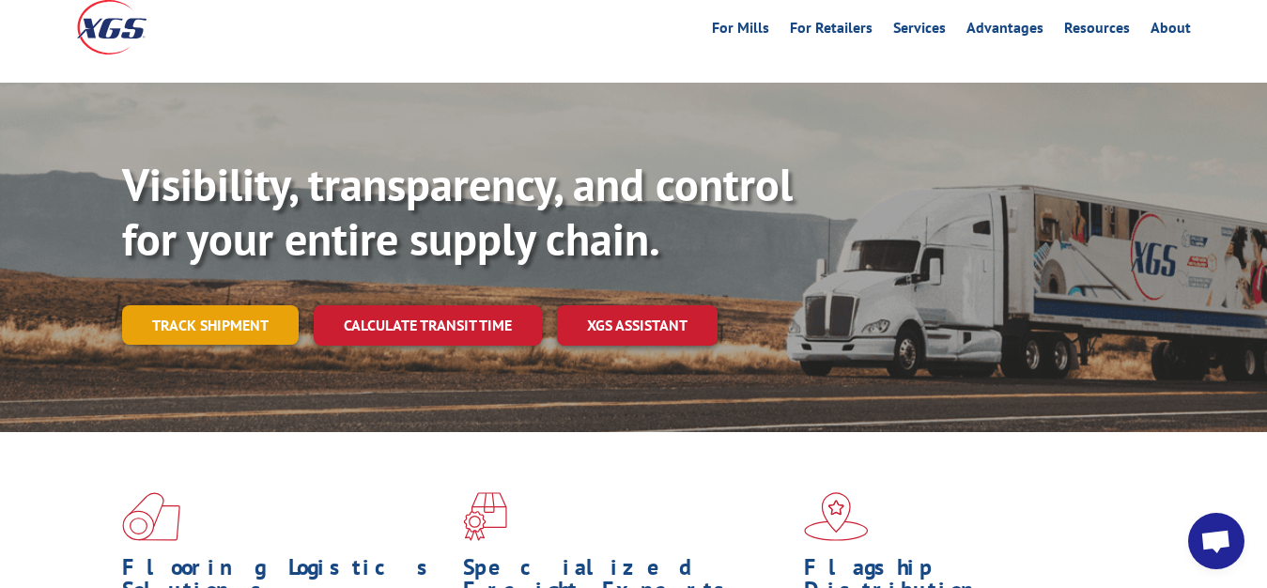
click at [226, 305] on link "Track shipment" at bounding box center [210, 324] width 177 height 39
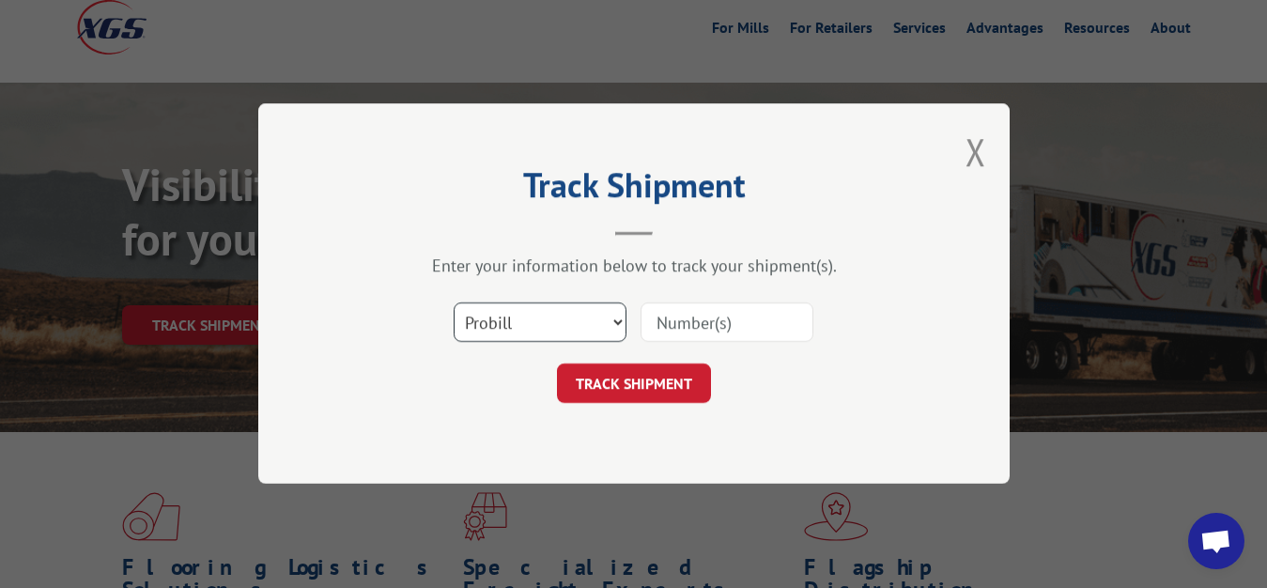
click at [454, 303] on select "Select category... Probill BOL PO" at bounding box center [540, 322] width 173 height 39
select select "bol"
click option "BOL" at bounding box center [0, 0] width 0 height 0
click at [740, 300] on div "Select category... Probill BOL PO" at bounding box center [634, 323] width 564 height 62
click at [706, 313] on input at bounding box center [727, 322] width 173 height 39
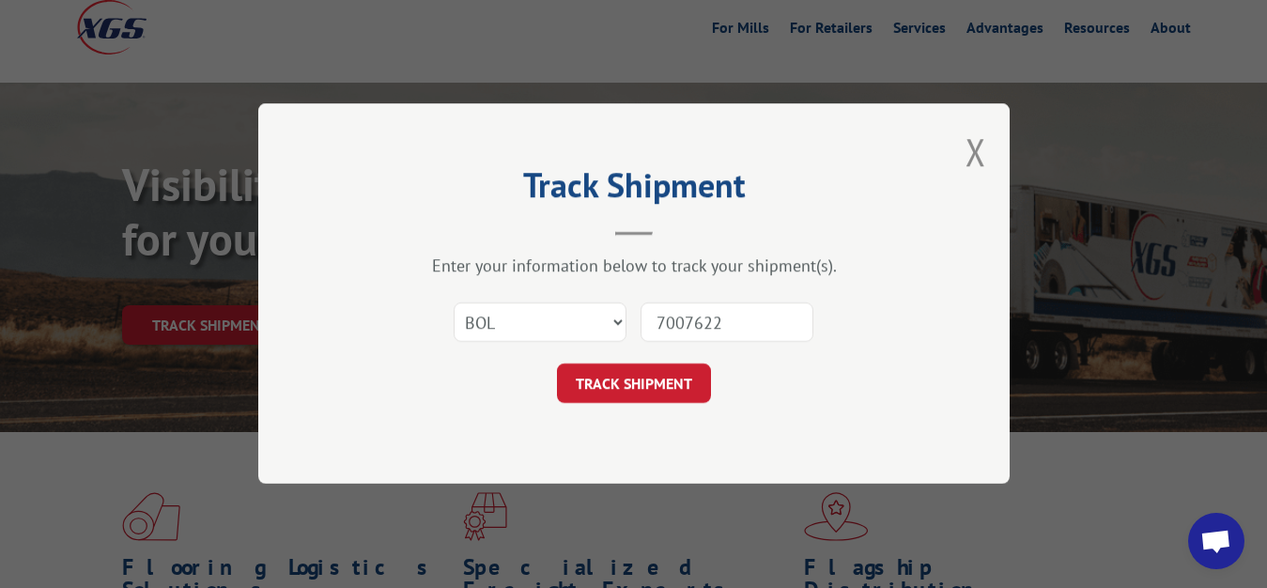
type input "7007622"
click button "TRACK SHIPMENT" at bounding box center [634, 384] width 154 height 39
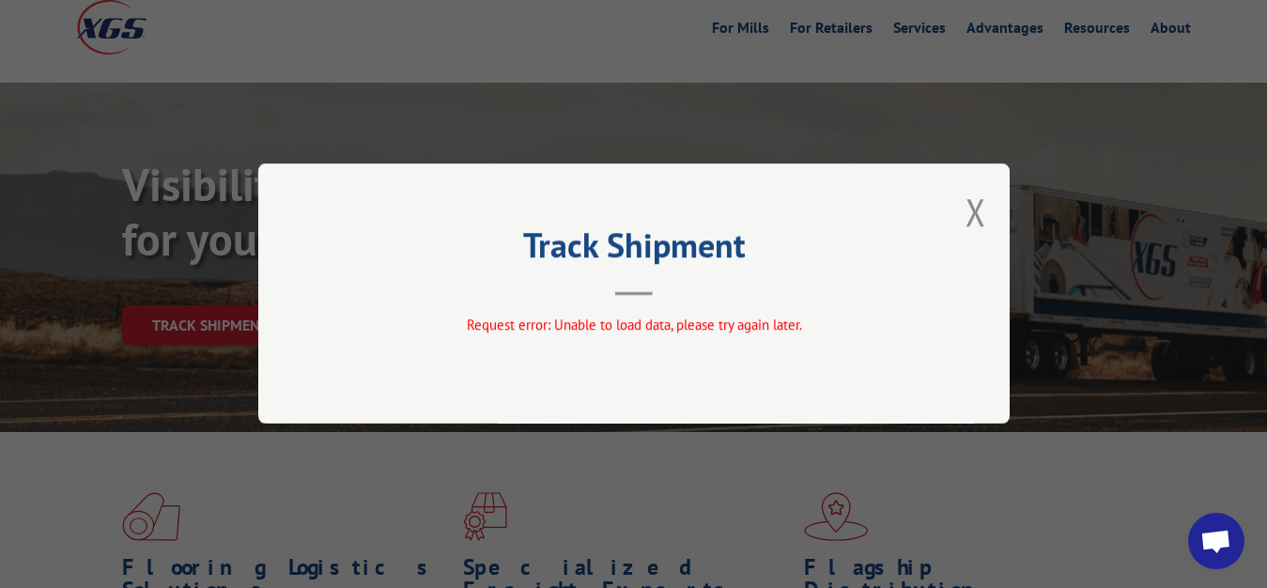
drag, startPoint x: 980, startPoint y: 220, endPoint x: 662, endPoint y: 382, distance: 356.7
click at [965, 229] on div "Track Shipment Request error: Unable to load data, please try again later." at bounding box center [634, 293] width 752 height 260
click at [976, 212] on button "Close modal" at bounding box center [976, 212] width 21 height 50
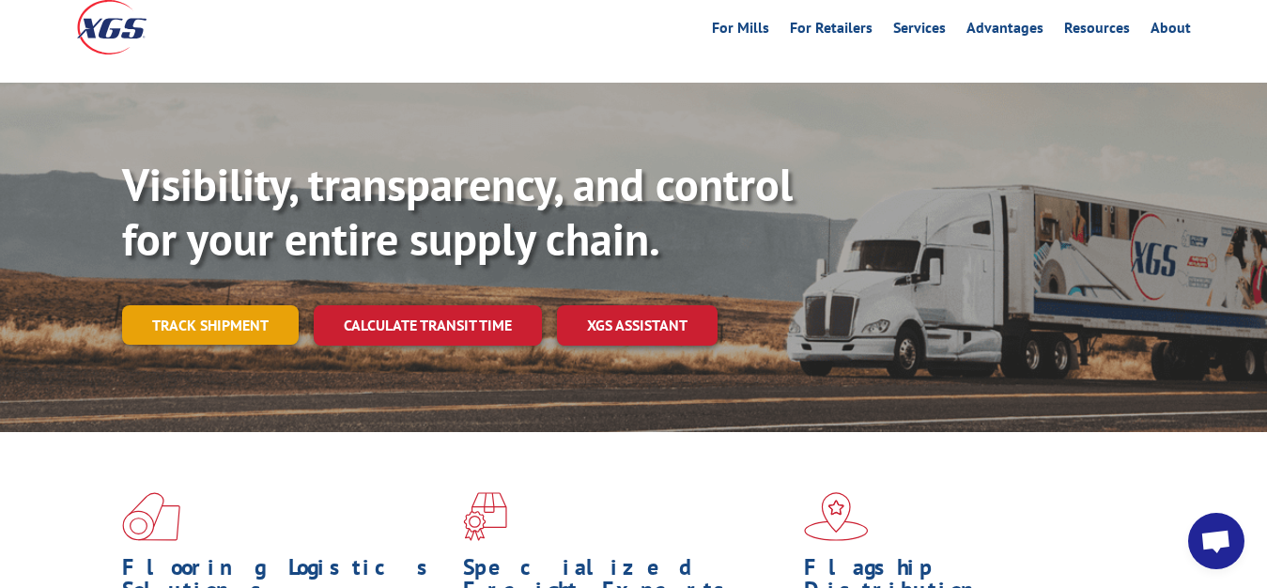
click at [240, 305] on link "Track shipment" at bounding box center [210, 324] width 177 height 39
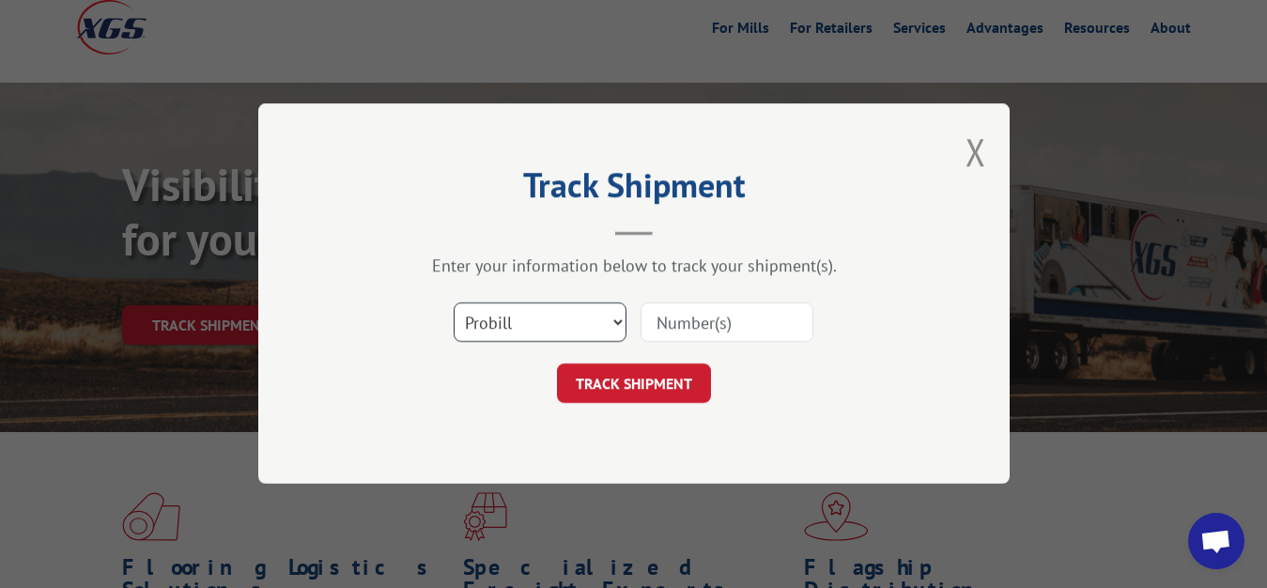
click at [454, 303] on select "Select category... Probill BOL PO" at bounding box center [540, 322] width 173 height 39
select select "bol"
click option "BOL" at bounding box center [0, 0] width 0 height 0
click at [691, 319] on input at bounding box center [727, 322] width 173 height 39
type input "5988488"
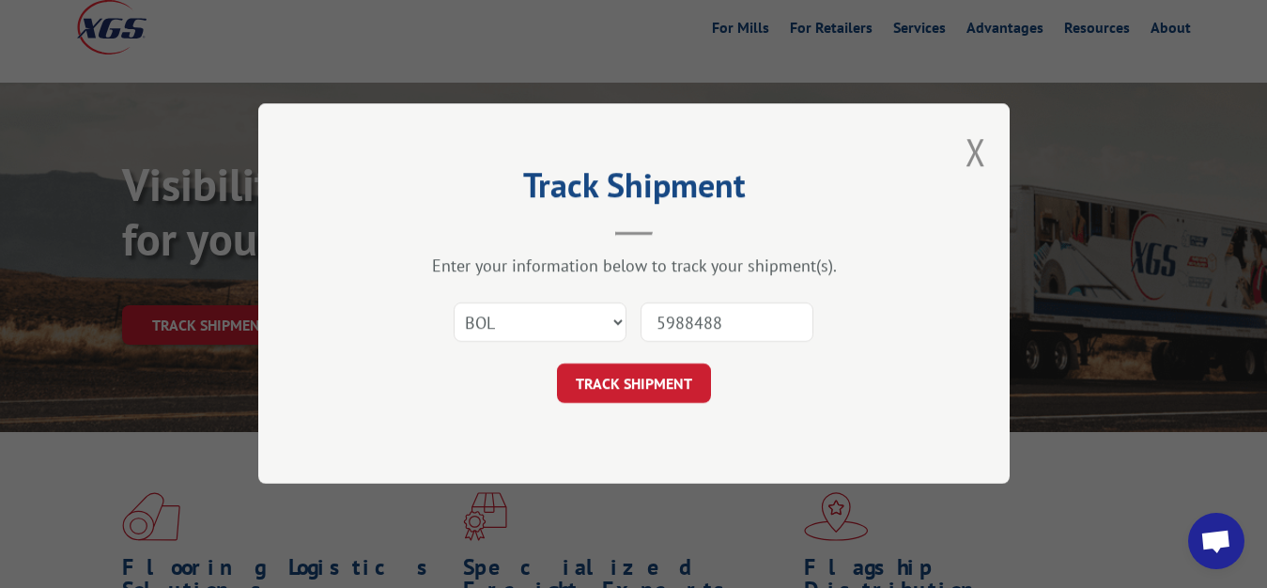
click button "TRACK SHIPMENT" at bounding box center [634, 384] width 154 height 39
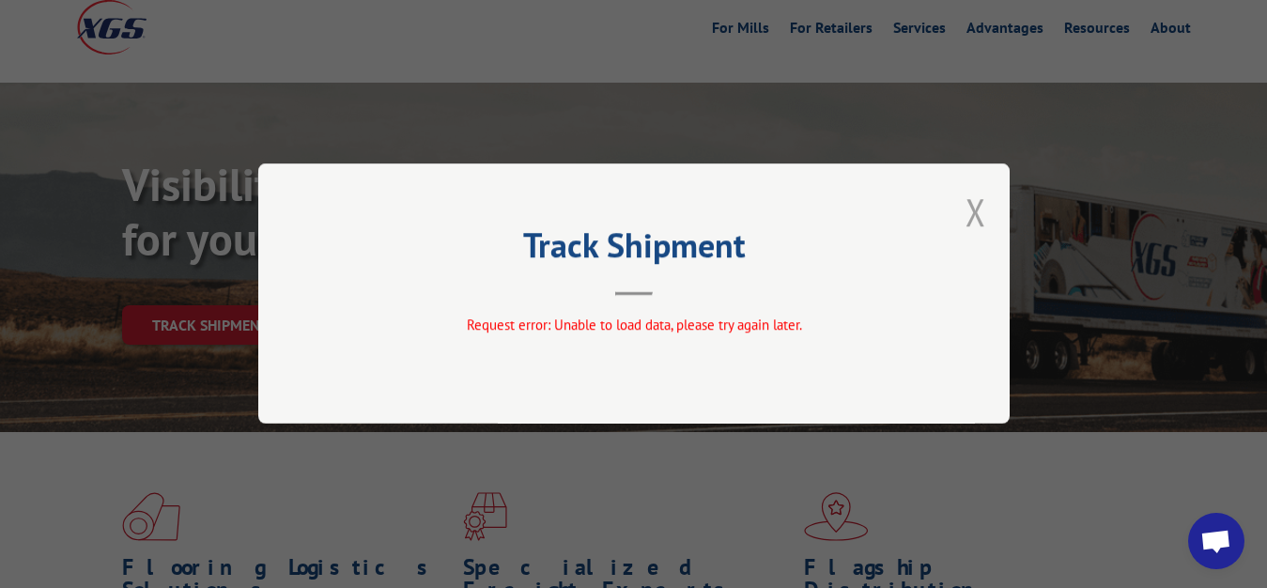
click at [980, 215] on button "Close modal" at bounding box center [976, 212] width 21 height 50
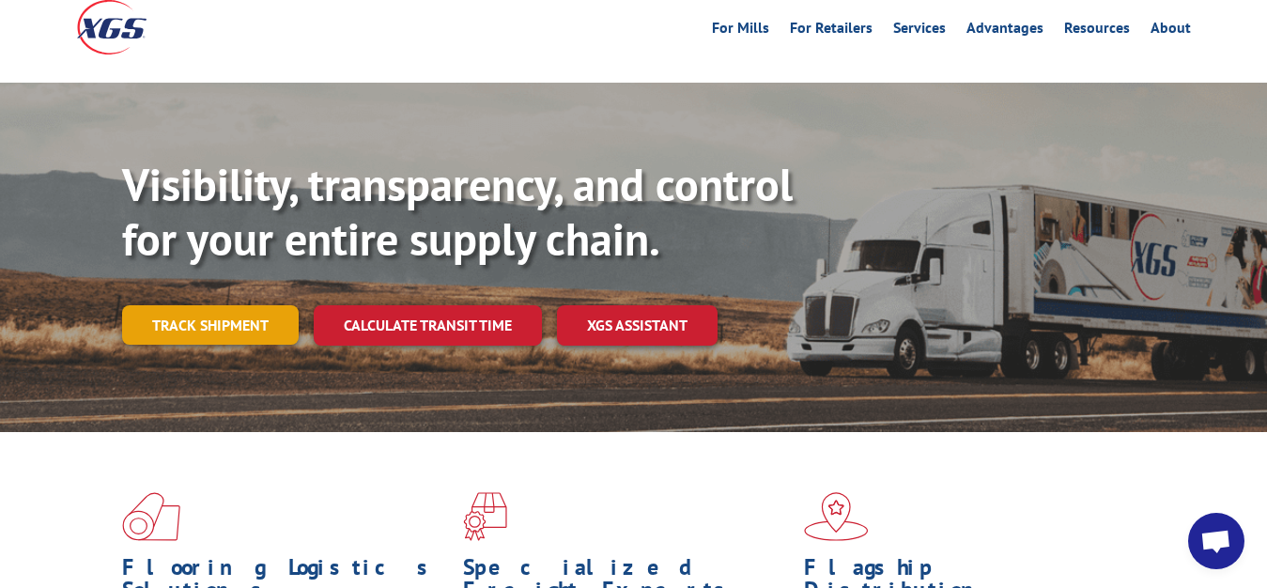
click at [232, 305] on link "Track shipment" at bounding box center [210, 324] width 177 height 39
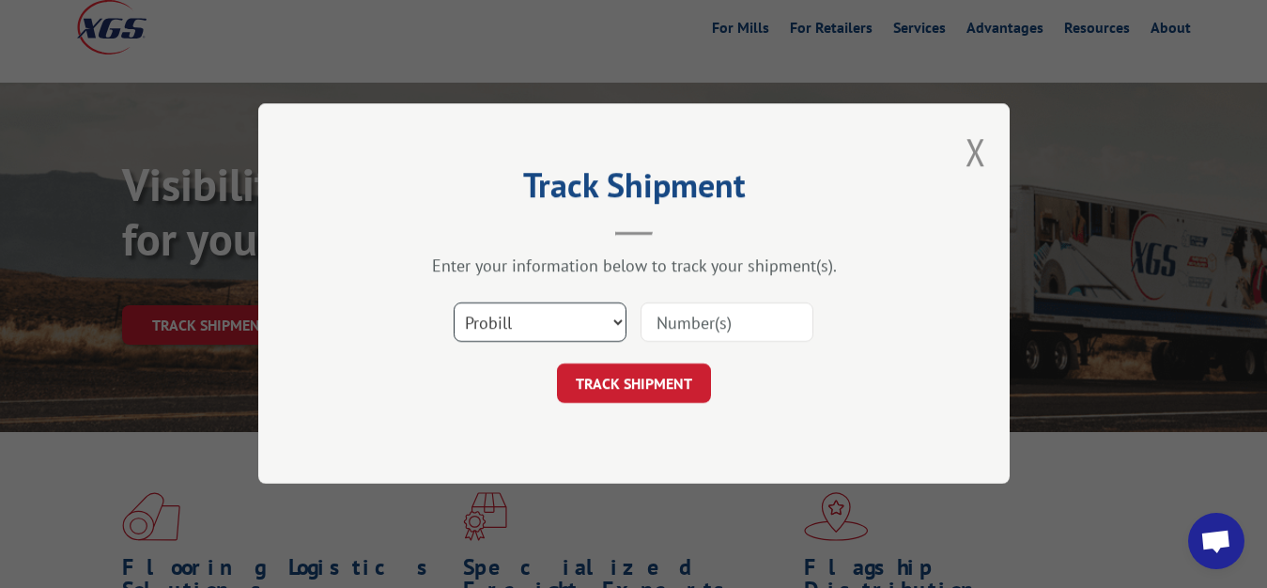
click at [454, 303] on select "Select category... Probill BOL PO" at bounding box center [540, 322] width 173 height 39
select select "bol"
click option "BOL" at bounding box center [0, 0] width 0 height 0
click at [707, 324] on input at bounding box center [727, 322] width 173 height 39
